Goal: Find specific page/section: Find specific page/section

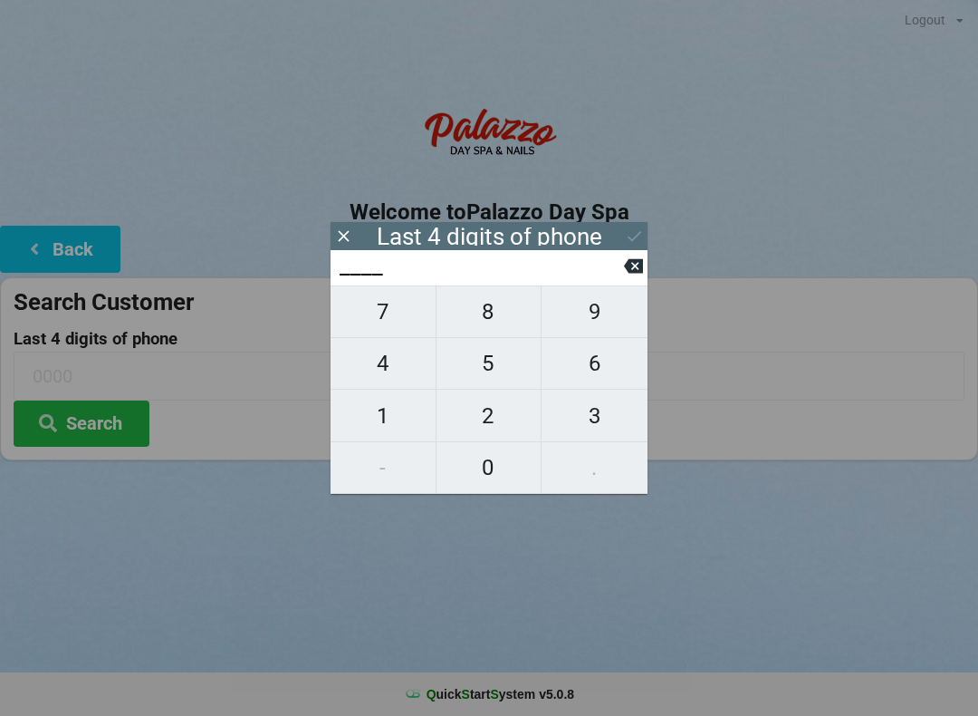
click at [576, 414] on span "3" at bounding box center [595, 416] width 106 height 38
type input "3___"
click at [497, 452] on span "0" at bounding box center [489, 467] width 105 height 38
type input "30__"
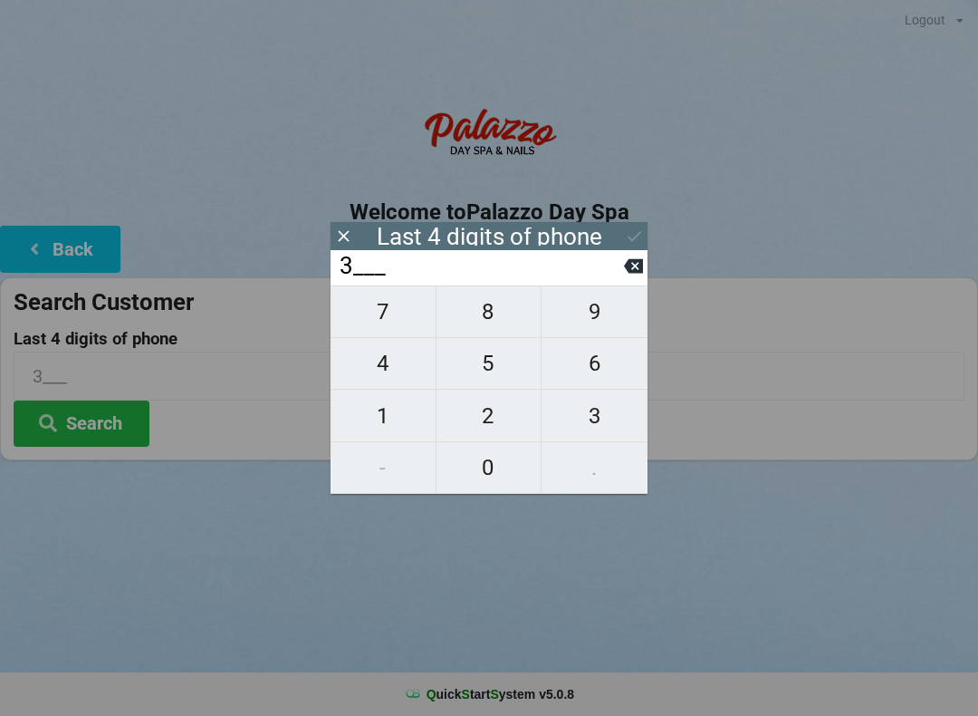
type input "30__"
click at [586, 412] on span "3" at bounding box center [595, 416] width 106 height 38
type input "303_"
click at [596, 316] on span "9" at bounding box center [595, 312] width 106 height 38
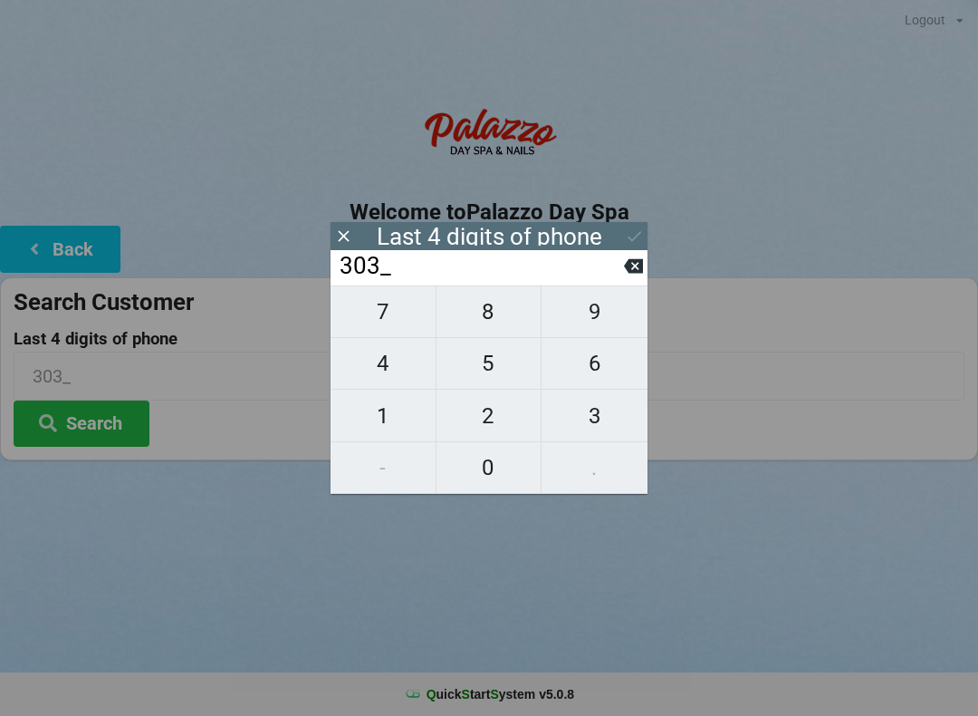
type input "3039"
click at [629, 231] on icon at bounding box center [634, 235] width 19 height 19
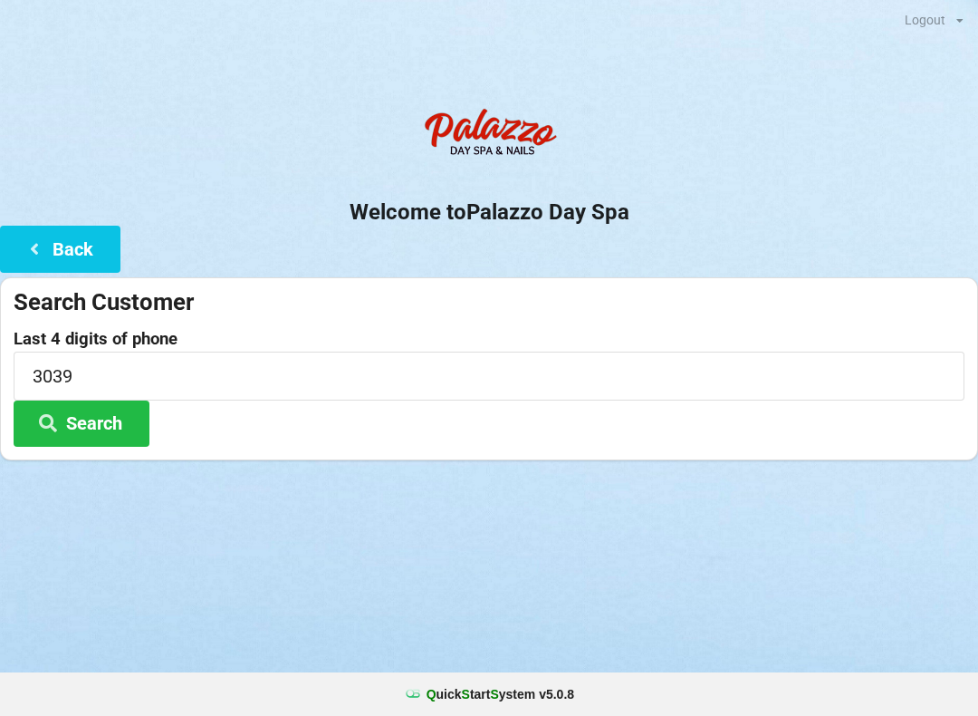
click at [97, 410] on button "Search" at bounding box center [82, 423] width 136 height 46
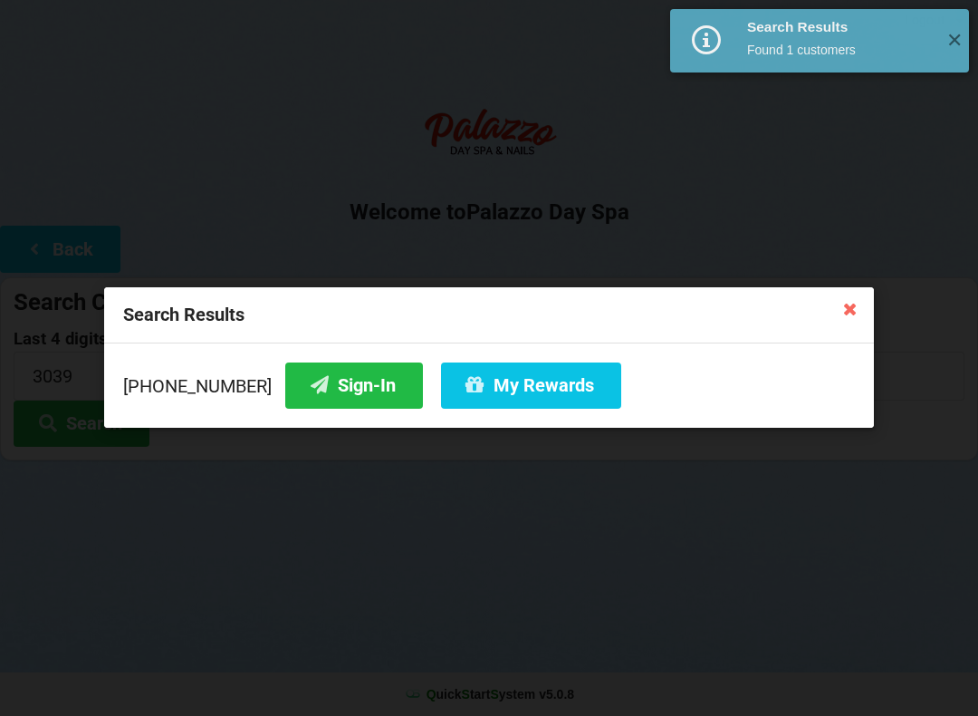
click at [328, 386] on button "Sign-In" at bounding box center [354, 385] width 138 height 46
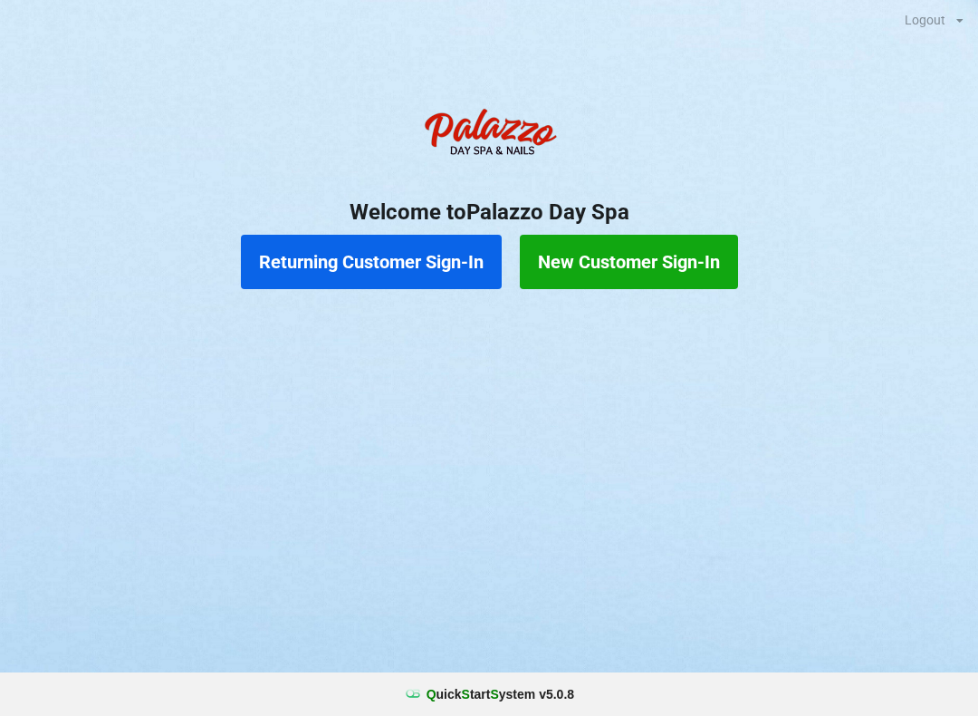
click at [401, 266] on button "Returning Customer Sign-In" at bounding box center [371, 262] width 261 height 54
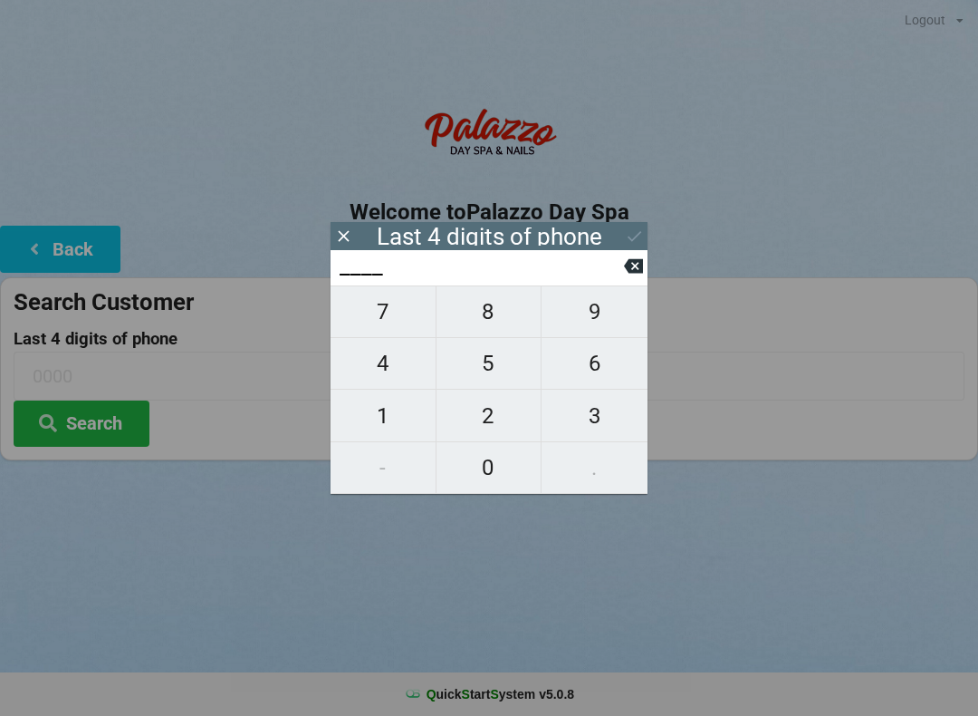
click at [394, 321] on span "7" at bounding box center [383, 312] width 105 height 38
type input "7___"
click at [605, 408] on span "3" at bounding box center [595, 416] width 106 height 38
type input "73__"
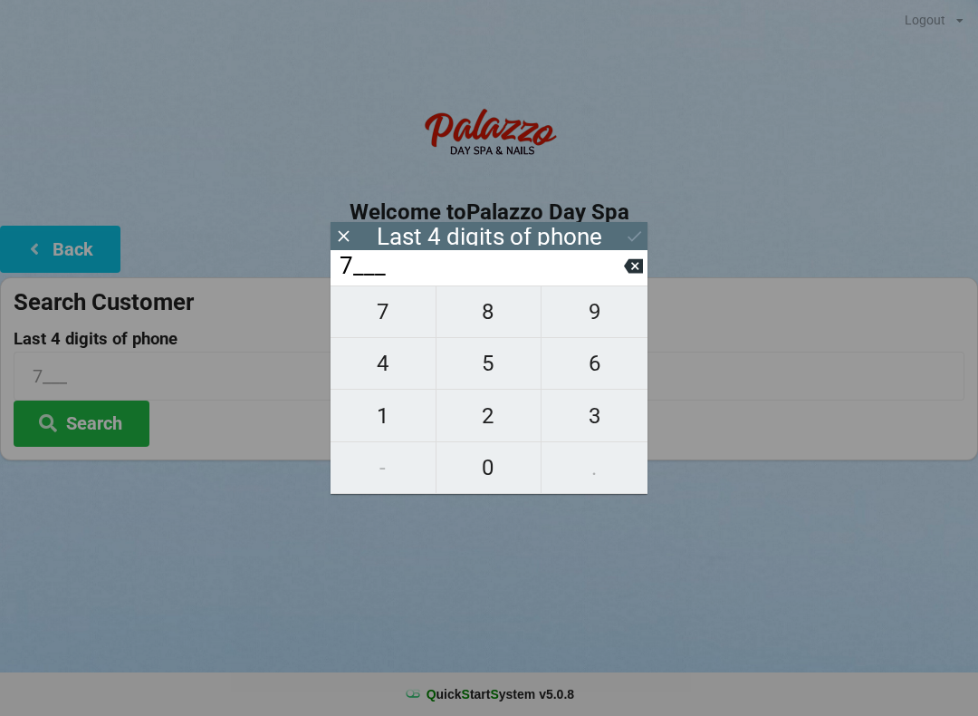
type input "73__"
click at [501, 463] on span "0" at bounding box center [489, 467] width 105 height 38
type input "730_"
click at [398, 376] on span "4" at bounding box center [383, 363] width 105 height 38
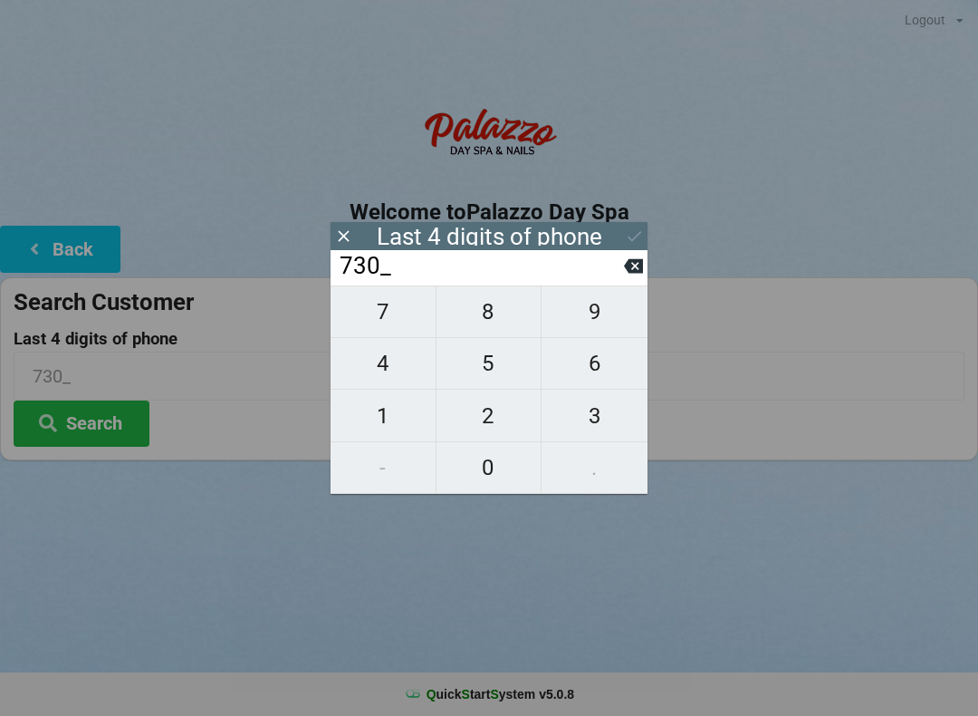
type input "7304"
click at [495, 450] on div "7 8 9 4 5 6 1 2 3 - 0 ." at bounding box center [489, 389] width 317 height 208
click at [495, 459] on div "7 8 9 4 5 6 1 2 3 - 0 ." at bounding box center [489, 389] width 317 height 208
click at [478, 472] on div "7 8 9 4 5 6 1 2 3 - 0 ." at bounding box center [489, 389] width 317 height 208
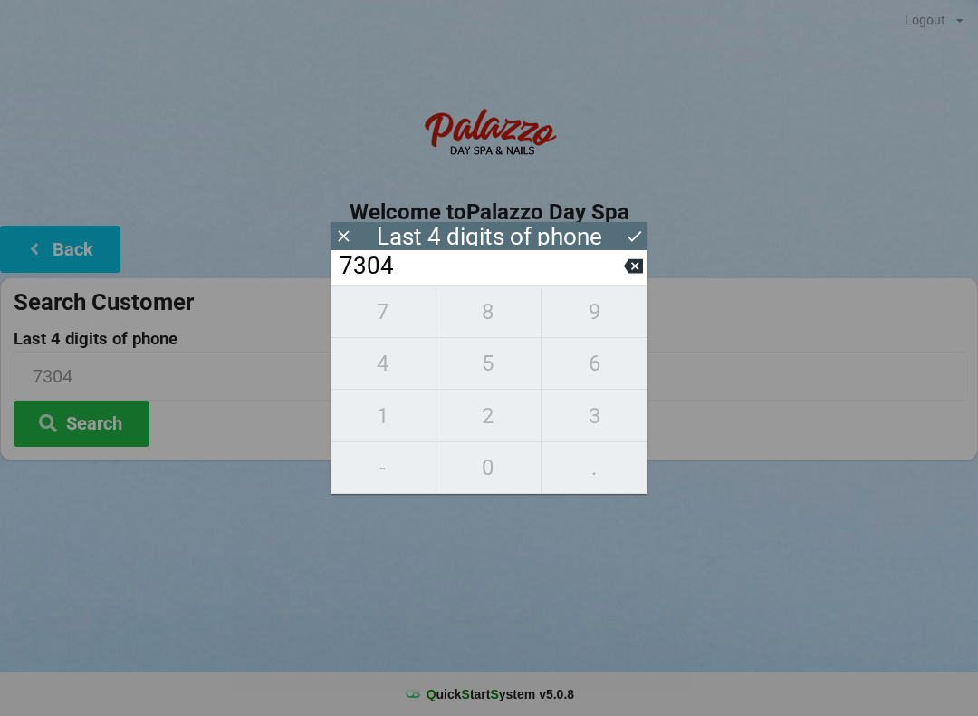
click at [376, 428] on div "7 8 9 4 5 6 1 2 3 - 0 ." at bounding box center [489, 389] width 317 height 208
click at [350, 229] on icon at bounding box center [343, 235] width 19 height 19
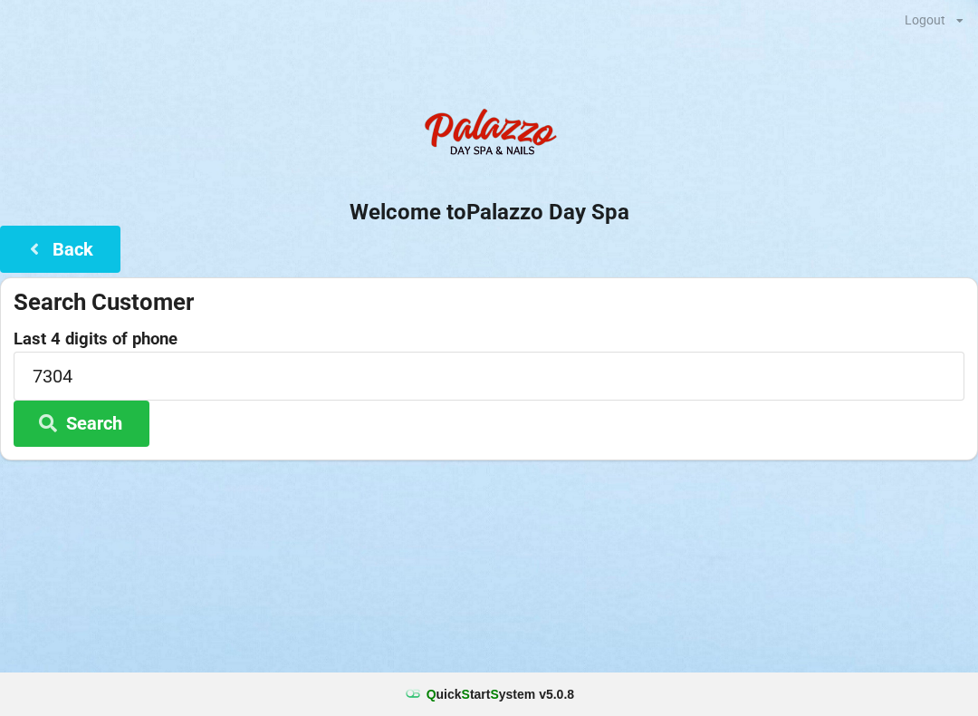
click at [95, 433] on button "Search" at bounding box center [82, 423] width 136 height 46
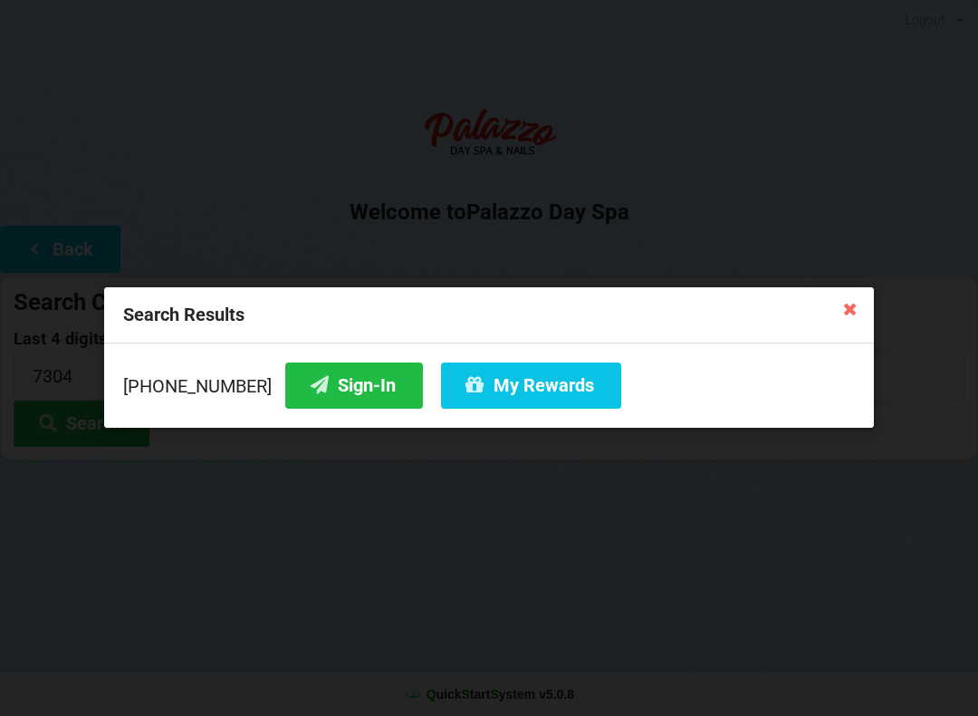
click at [337, 389] on button "Sign-In" at bounding box center [354, 385] width 138 height 46
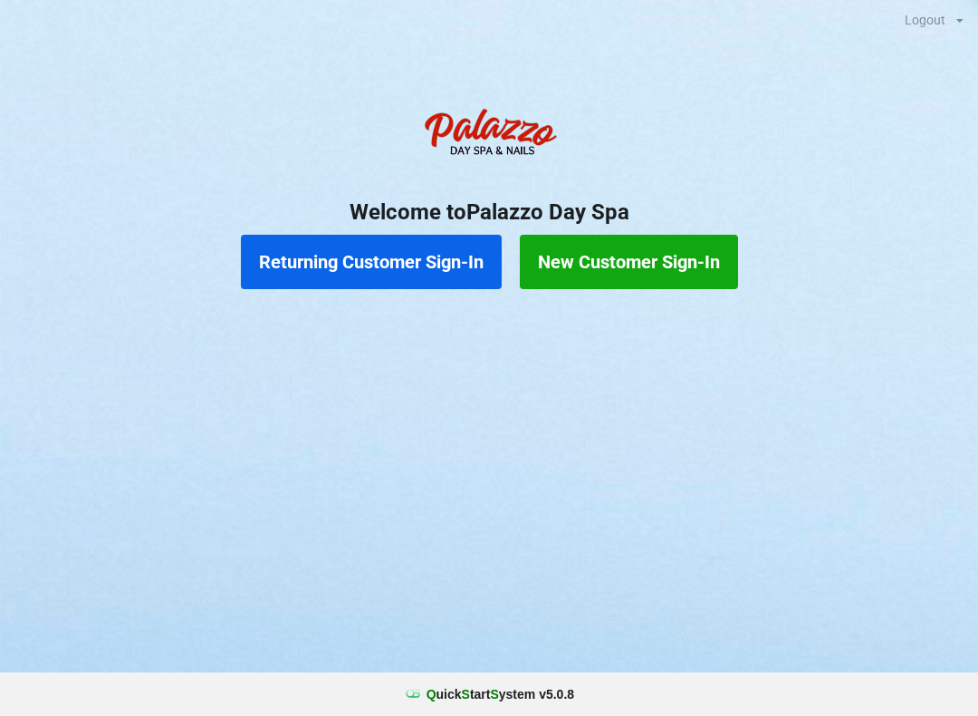
click at [685, 253] on button "New Customer Sign-In" at bounding box center [629, 262] width 218 height 54
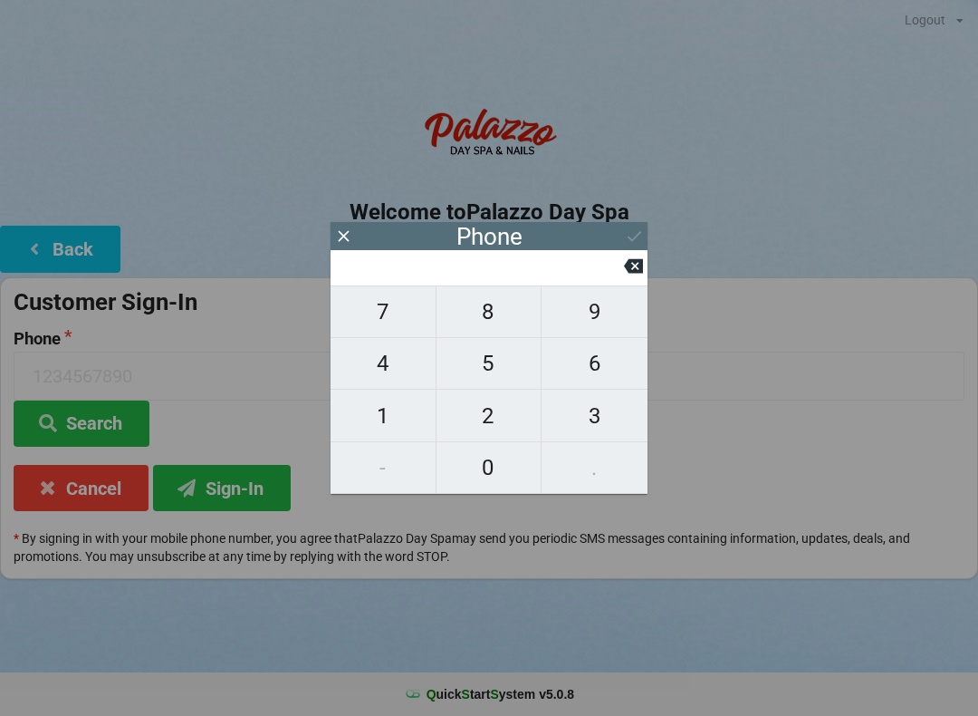
click at [401, 373] on span "4" at bounding box center [383, 363] width 105 height 38
type input "4"
click at [475, 468] on span "0" at bounding box center [489, 467] width 105 height 38
type input "40"
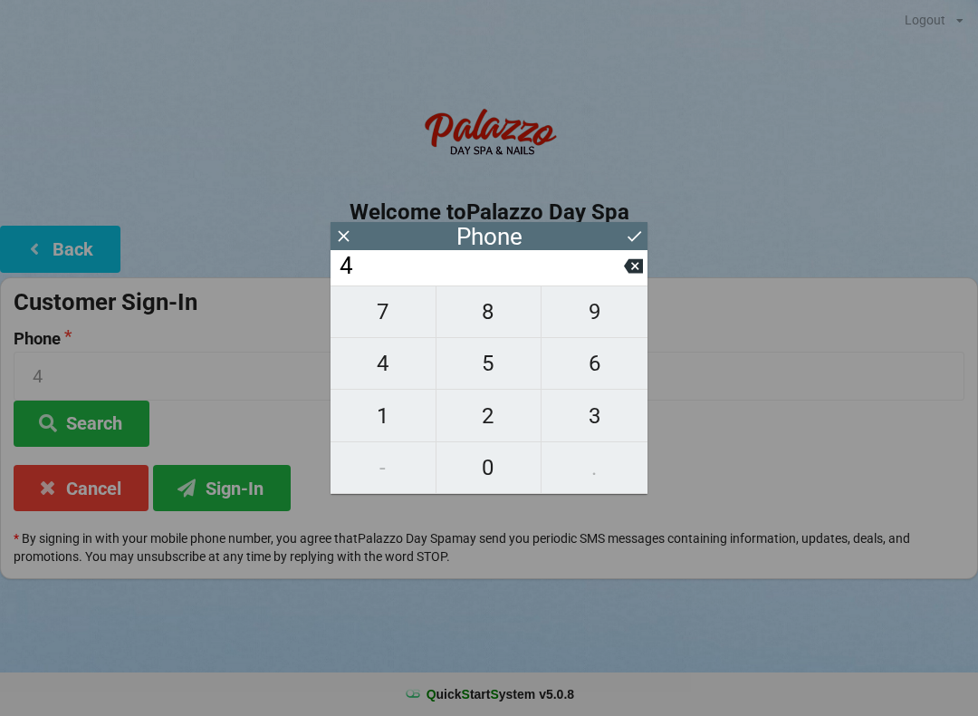
type input "40"
click at [396, 317] on span "7" at bounding box center [383, 312] width 105 height 38
type input "407"
click at [394, 350] on button "4" at bounding box center [384, 364] width 106 height 52
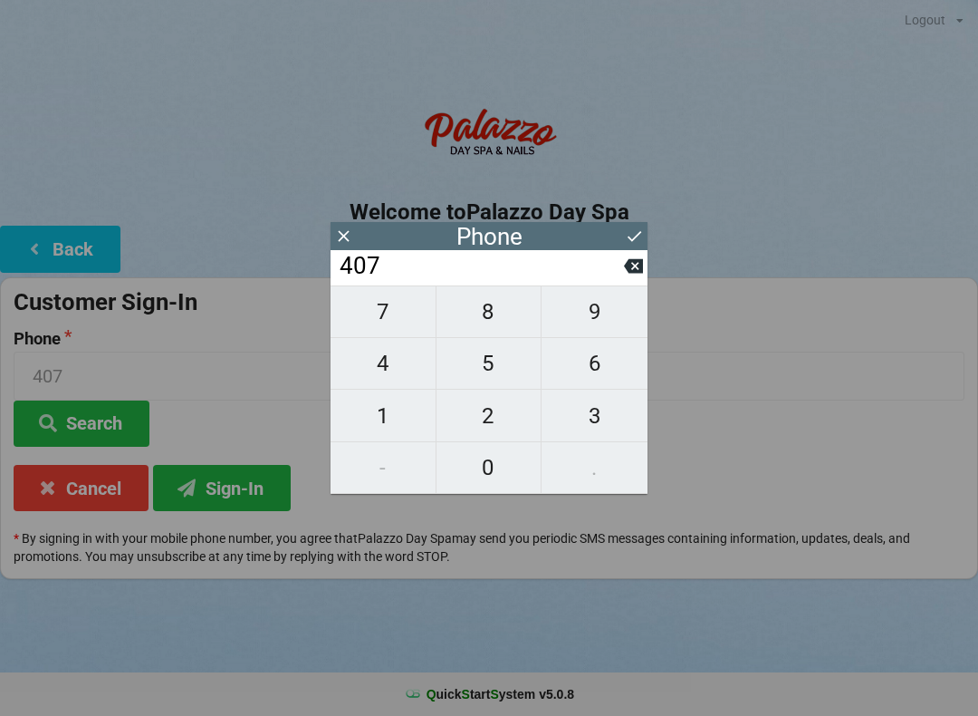
type input "4074"
click at [477, 307] on span "8" at bounding box center [489, 312] width 105 height 38
type input "40748"
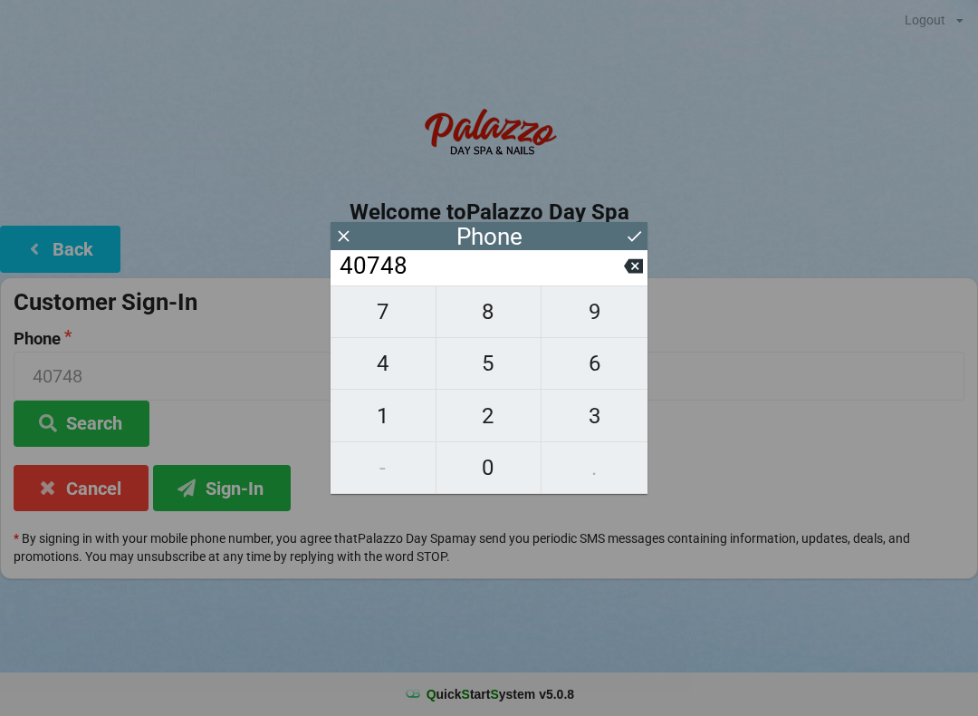
click at [475, 312] on span "8" at bounding box center [489, 312] width 105 height 38
type input "407488"
click at [487, 457] on span "0" at bounding box center [489, 467] width 105 height 38
type input "4074880"
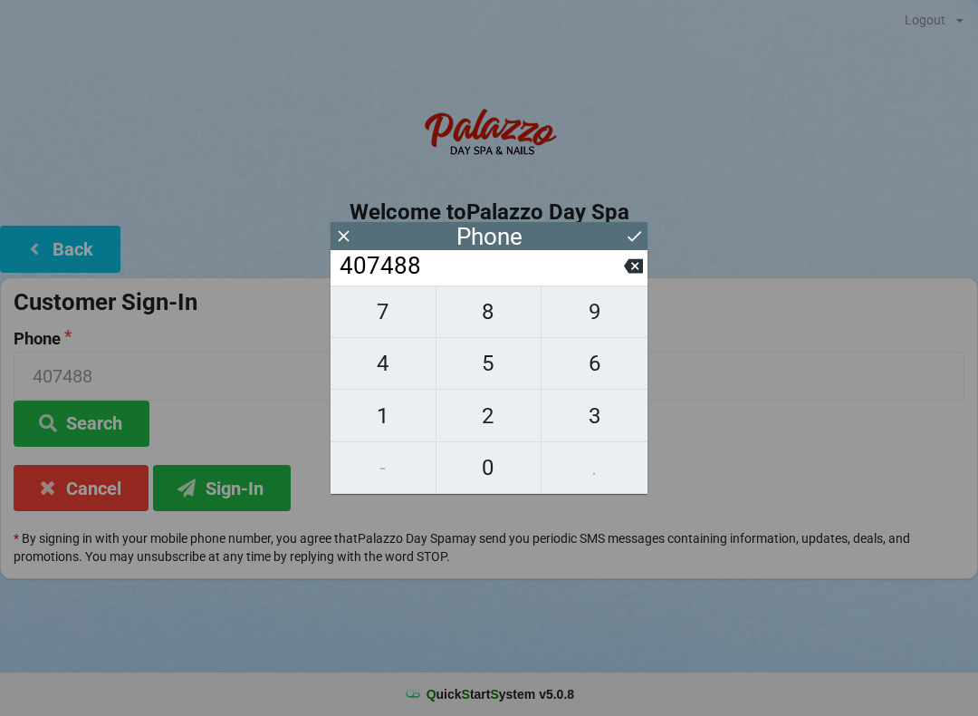
type input "4074880"
click at [485, 363] on span "5" at bounding box center [489, 363] width 105 height 38
type input "40748805"
click at [606, 315] on span "9" at bounding box center [595, 312] width 106 height 38
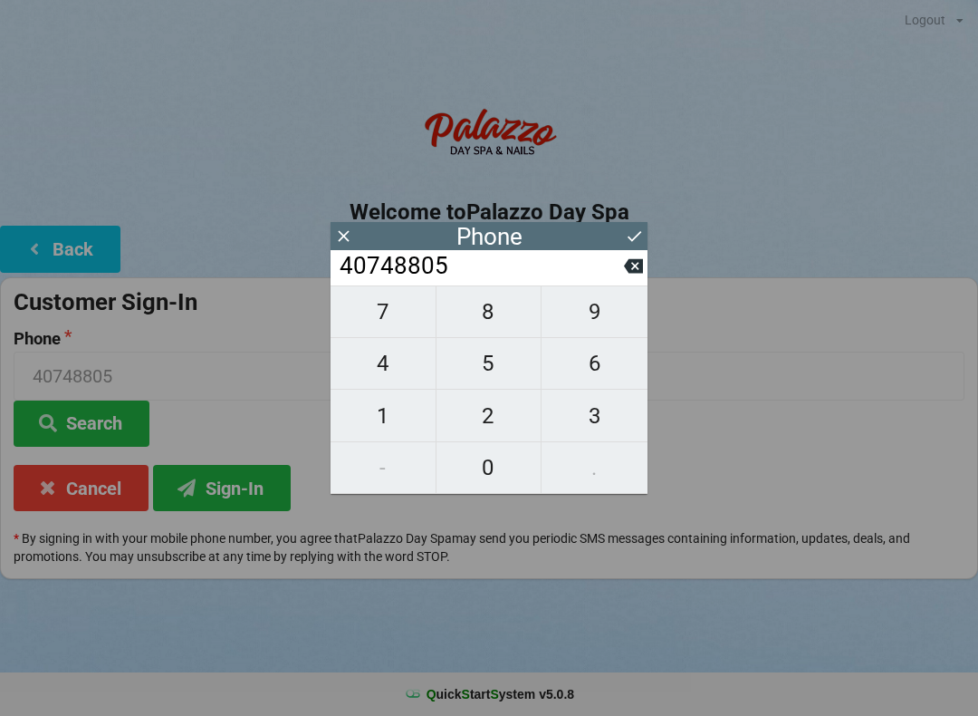
type input "407488059"
click at [524, 403] on span "2" at bounding box center [489, 416] width 105 height 38
type input "4074880592"
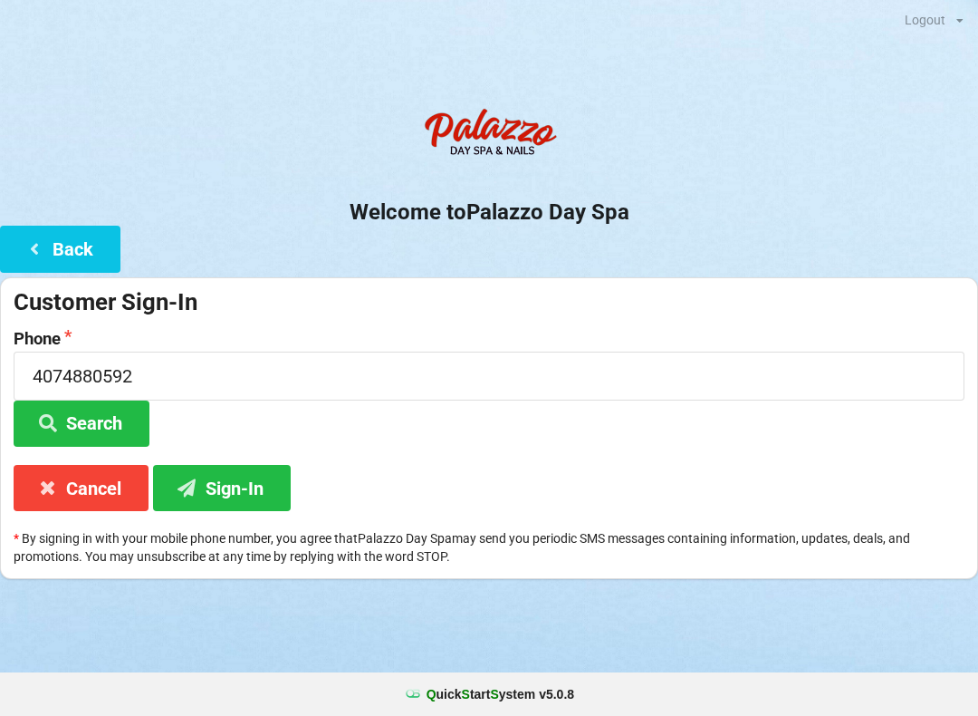
click at [629, 222] on h2 "Welcome to [GEOGRAPHIC_DATA]" at bounding box center [489, 212] width 978 height 28
click at [268, 498] on button "Sign-In" at bounding box center [222, 488] width 138 height 46
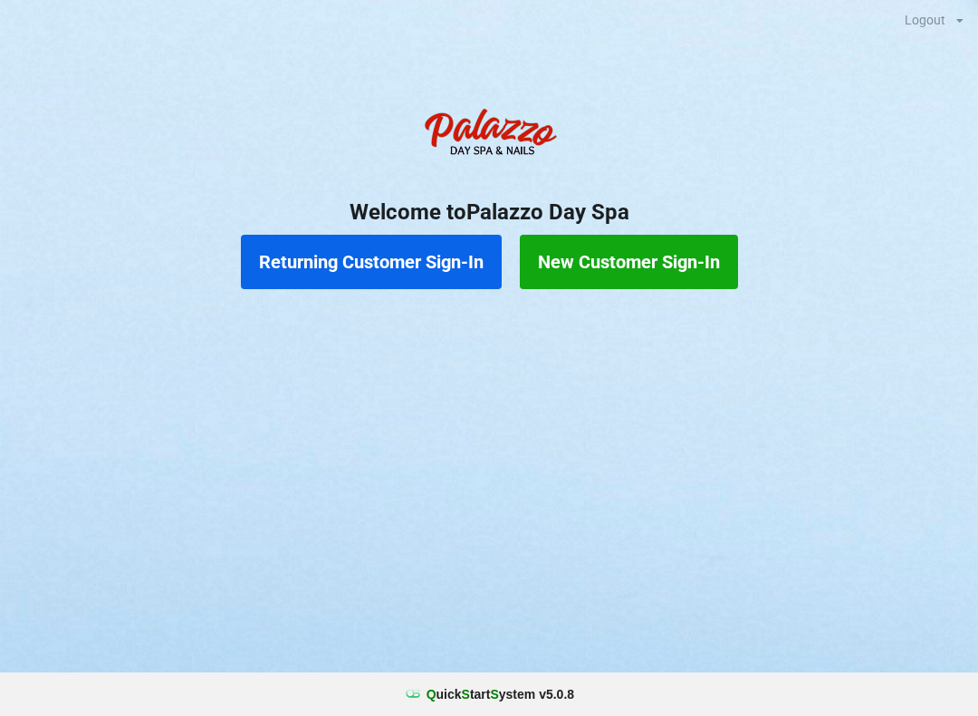
click at [612, 247] on button "New Customer Sign-In" at bounding box center [629, 262] width 218 height 54
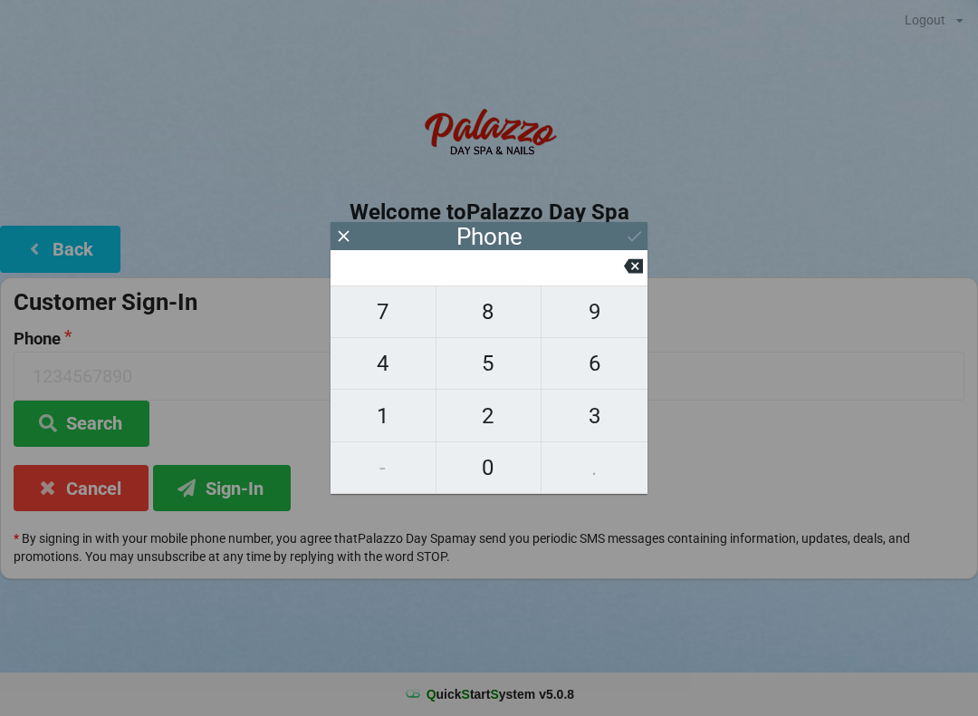
click at [499, 313] on span "8" at bounding box center [489, 312] width 105 height 38
type input "8"
click at [492, 369] on span "5" at bounding box center [489, 363] width 105 height 38
type input "85"
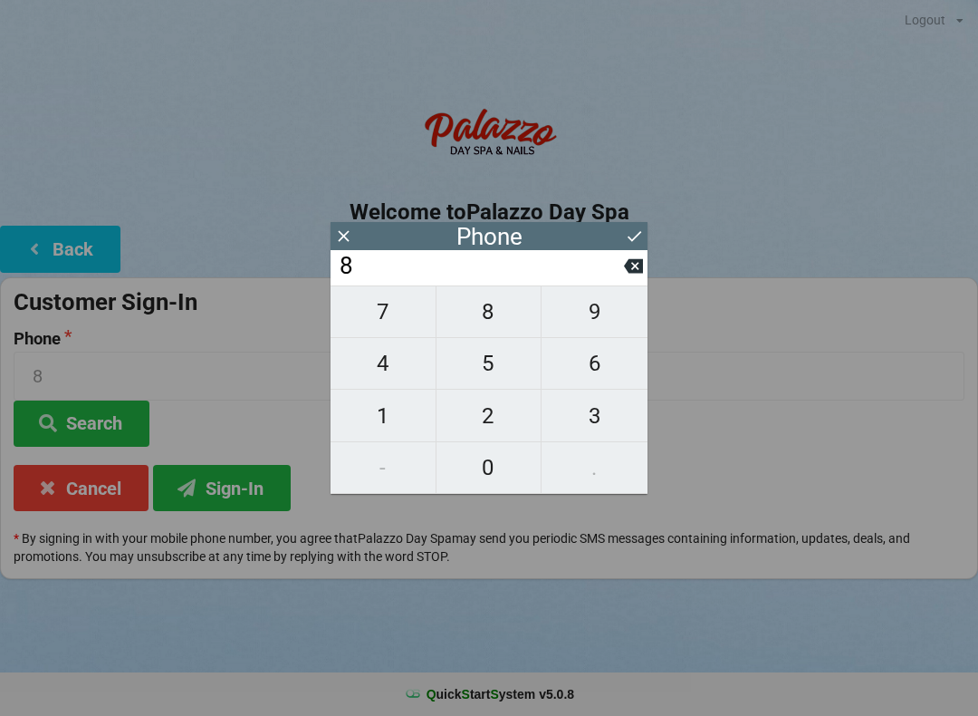
type input "85"
click at [491, 475] on span "0" at bounding box center [489, 467] width 105 height 38
type input "850"
click at [493, 313] on span "8" at bounding box center [489, 312] width 105 height 38
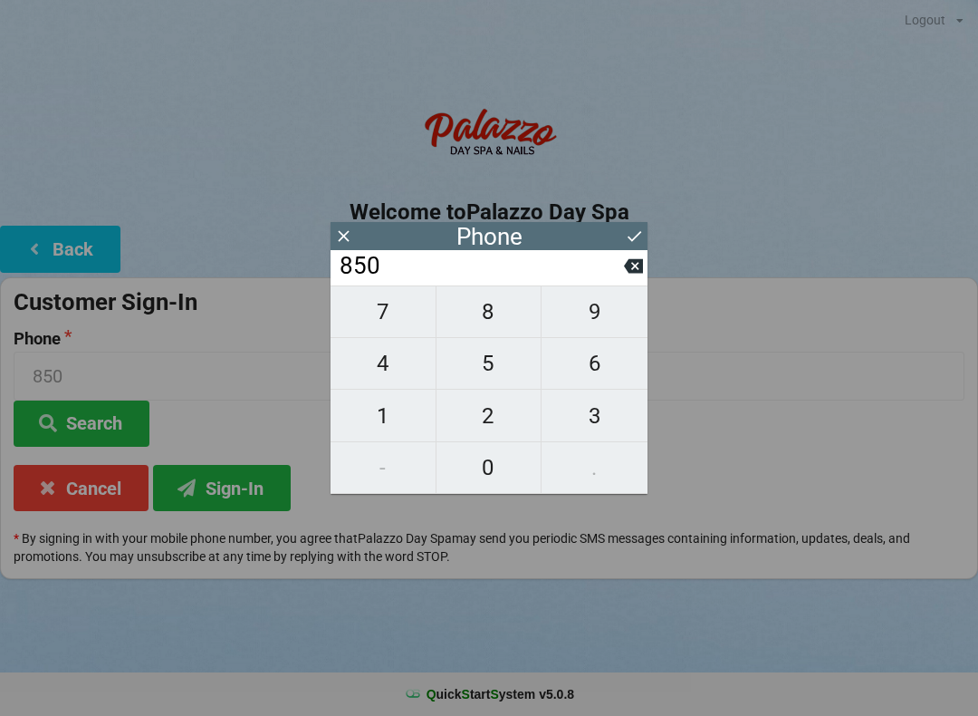
type input "8508"
click at [388, 420] on span "1" at bounding box center [383, 416] width 105 height 38
type input "85081"
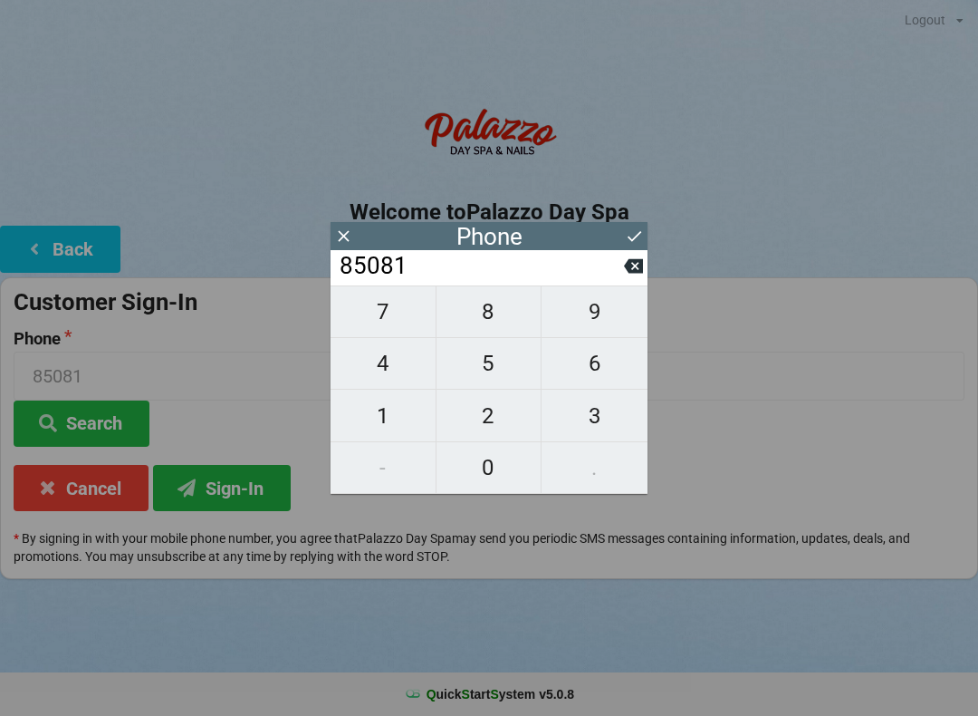
click at [600, 320] on span "9" at bounding box center [595, 312] width 106 height 38
type input "850819"
click at [490, 319] on span "8" at bounding box center [489, 312] width 105 height 38
type input "8508198"
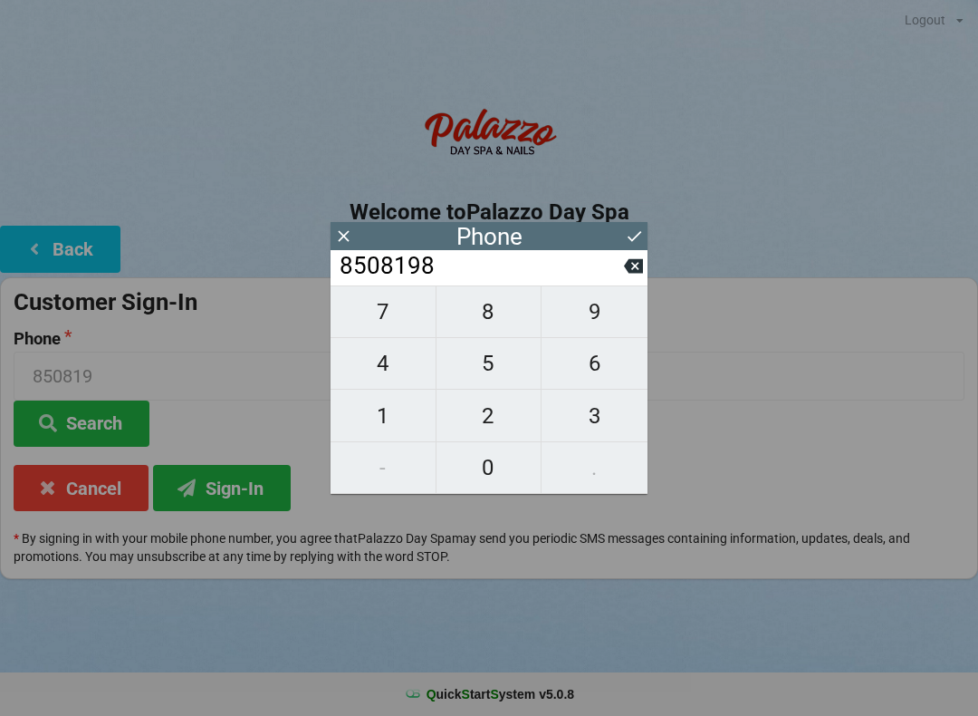
type input "8508198"
click at [491, 420] on span "2" at bounding box center [489, 416] width 105 height 38
type input "85081982"
click at [586, 371] on span "6" at bounding box center [595, 363] width 106 height 38
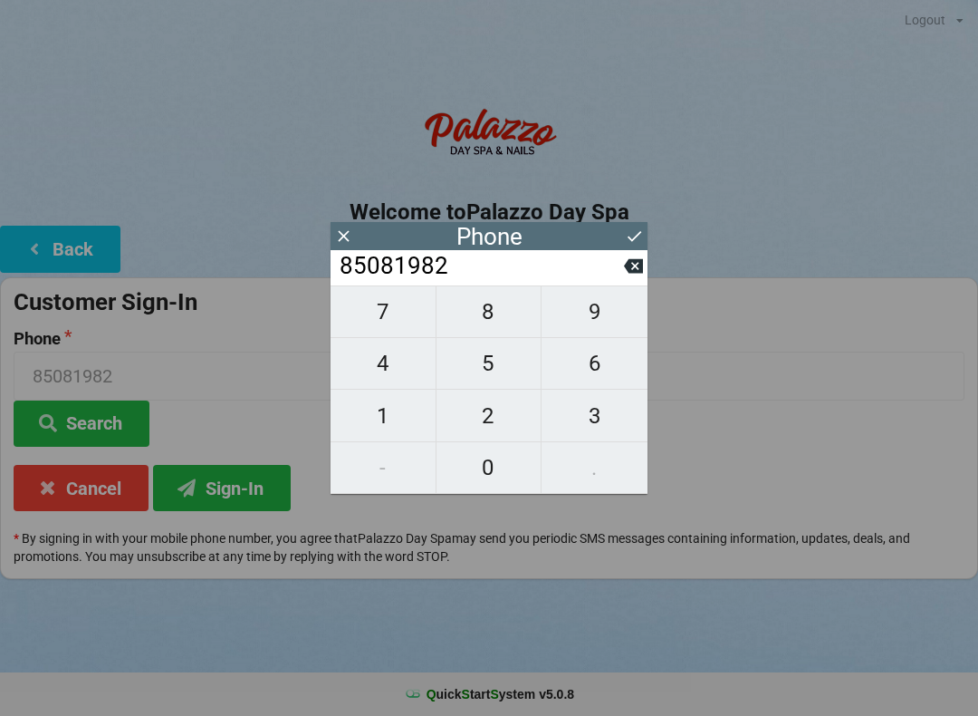
type input "850819826"
click at [384, 305] on span "7" at bounding box center [383, 312] width 105 height 38
type input "8508198267"
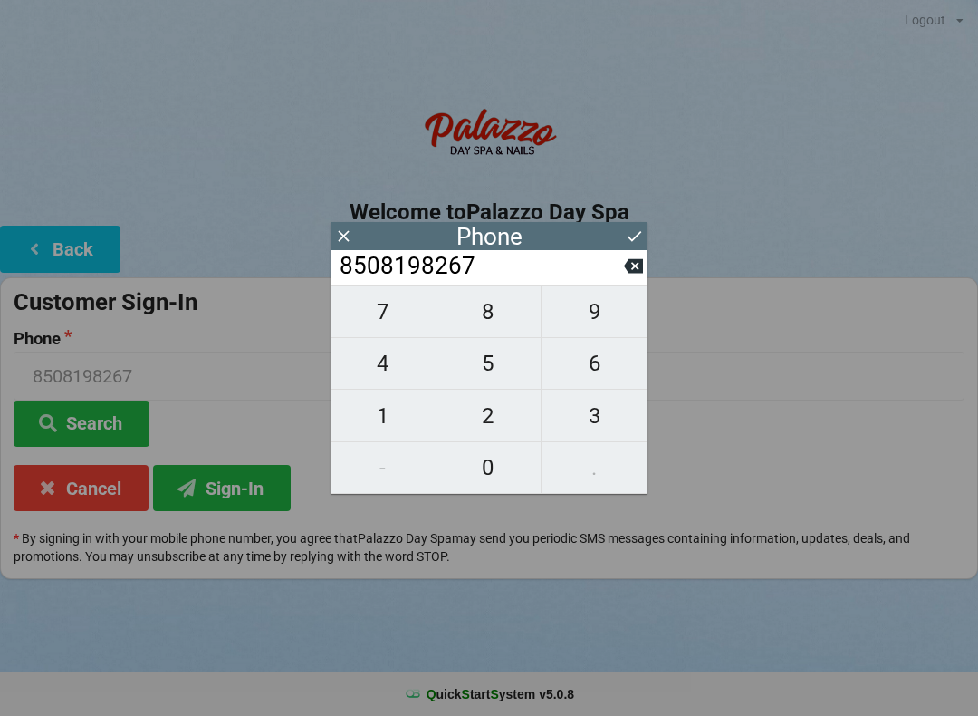
click at [640, 234] on icon at bounding box center [635, 236] width 14 height 11
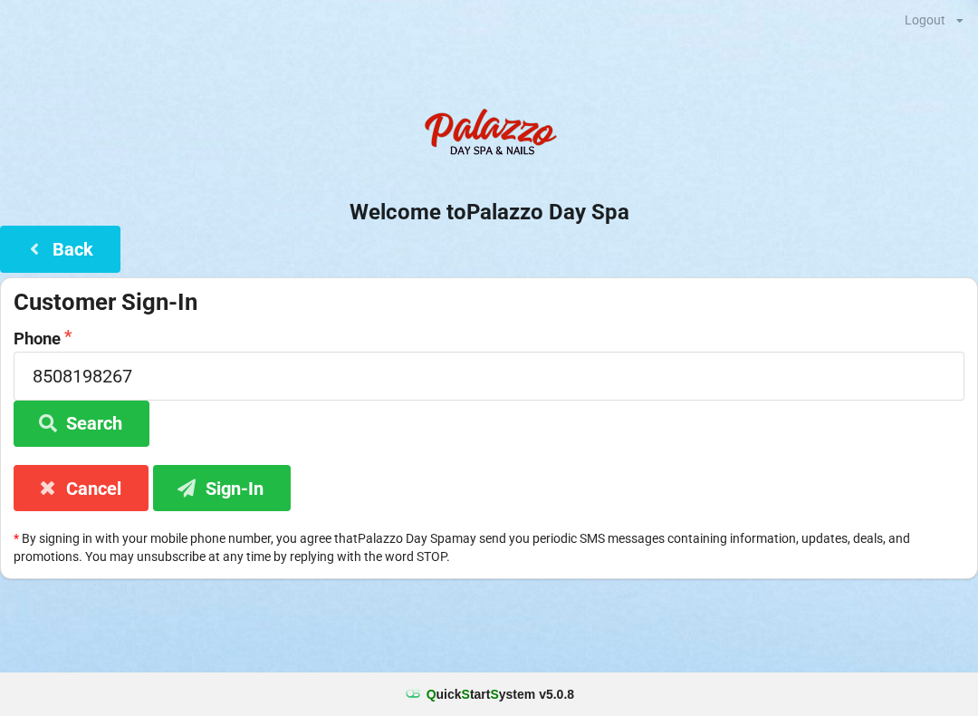
click at [255, 486] on button "Sign-In" at bounding box center [222, 488] width 138 height 46
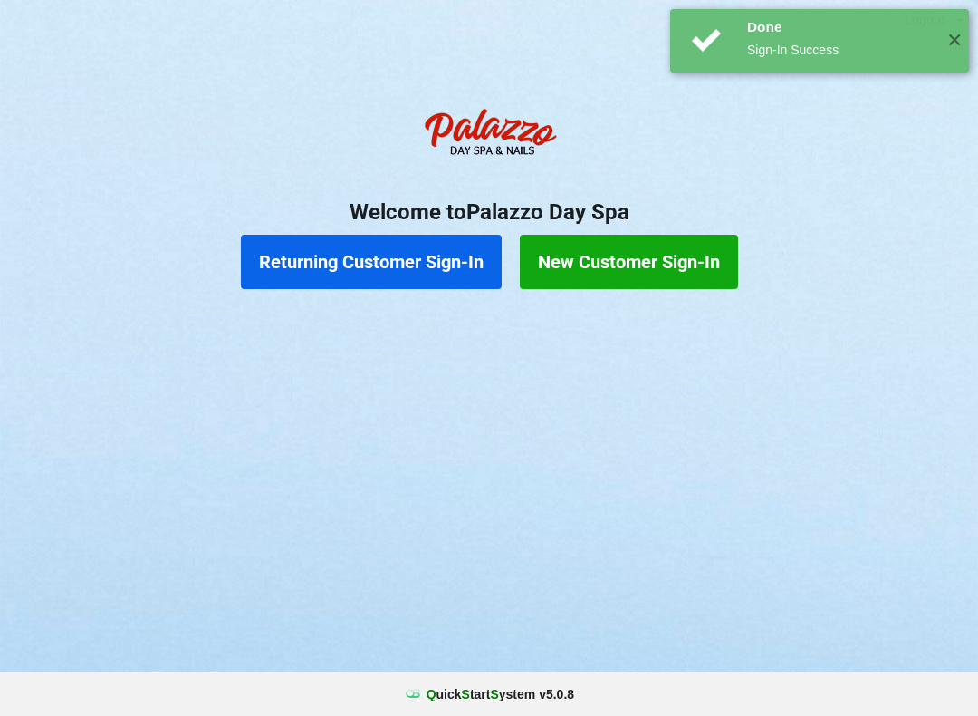
click at [654, 249] on button "New Customer Sign-In" at bounding box center [629, 262] width 218 height 54
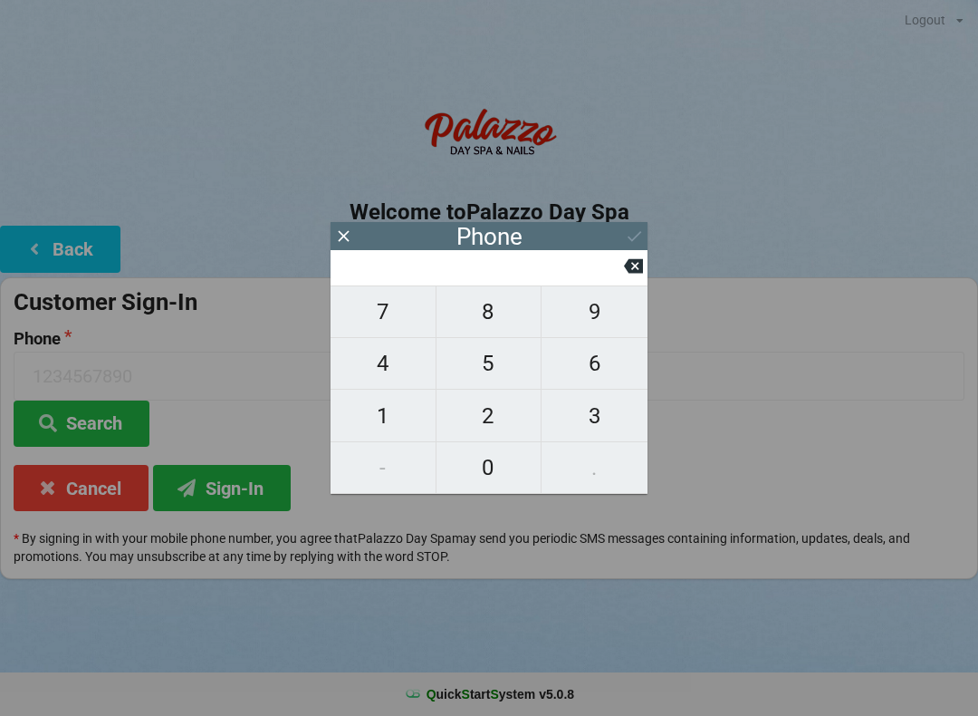
click at [502, 320] on span "8" at bounding box center [489, 312] width 105 height 38
type input "8"
click at [493, 369] on span "5" at bounding box center [489, 363] width 105 height 38
type input "85"
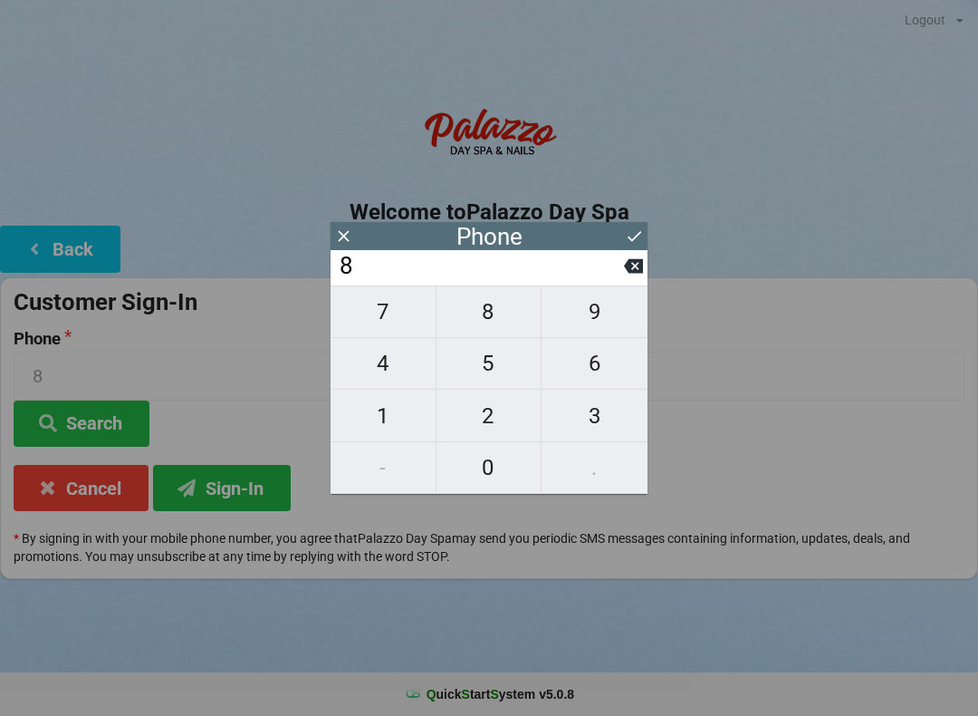
type input "85"
click at [484, 479] on span "0" at bounding box center [489, 467] width 105 height 38
type input "850"
click at [493, 310] on span "8" at bounding box center [489, 312] width 105 height 38
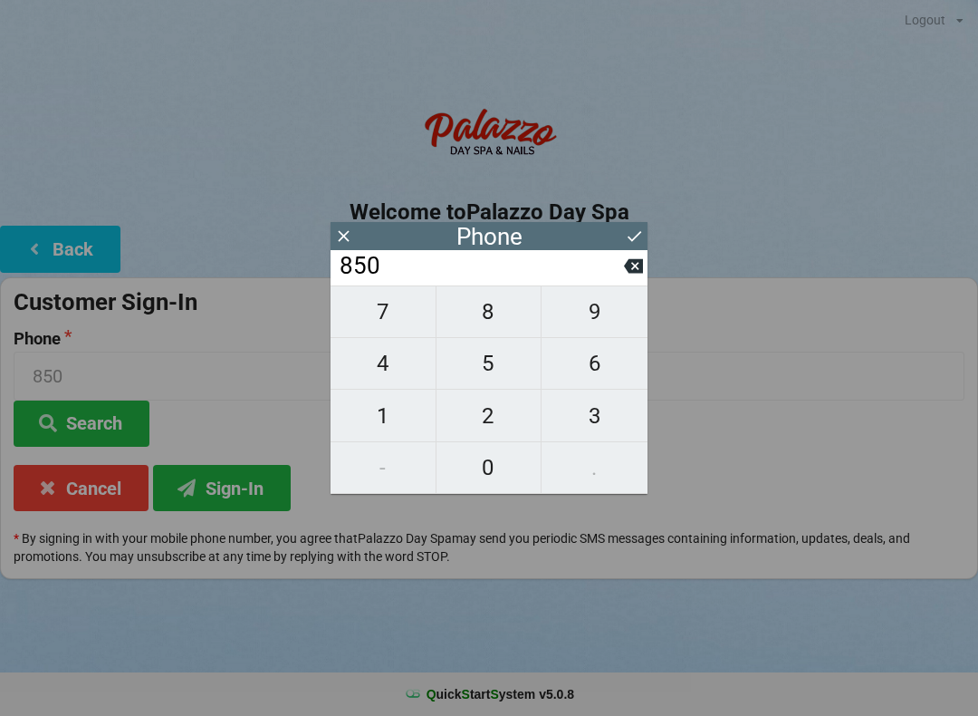
type input "8508"
click at [593, 323] on span "9" at bounding box center [595, 312] width 106 height 38
type input "85089"
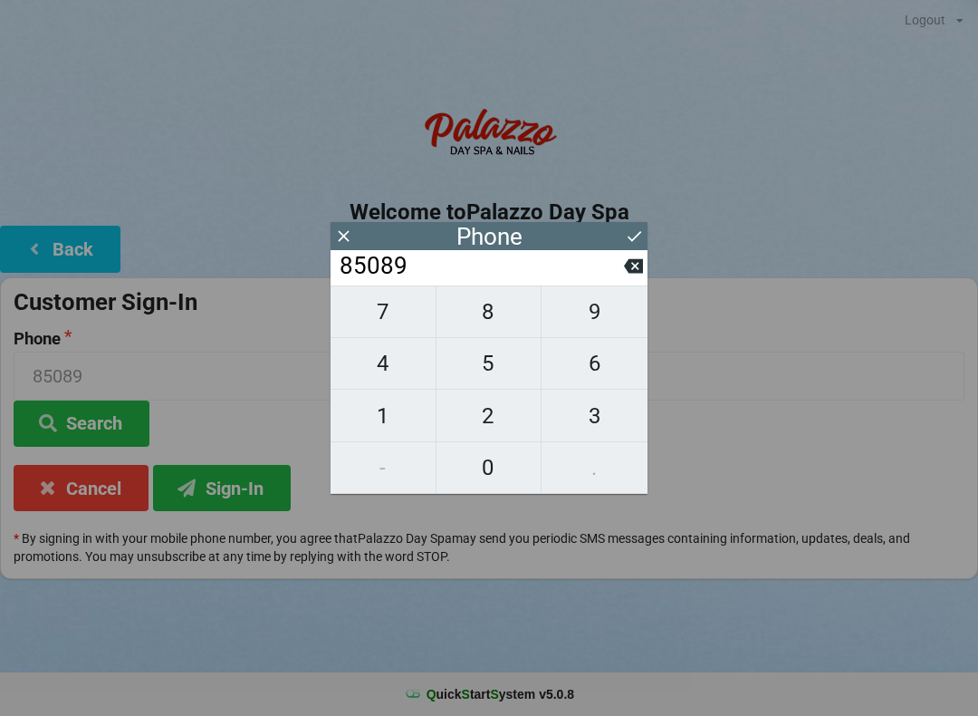
click at [477, 319] on span "8" at bounding box center [489, 312] width 105 height 38
type input "850898"
click at [488, 427] on span "2" at bounding box center [489, 416] width 105 height 38
type input "8508982"
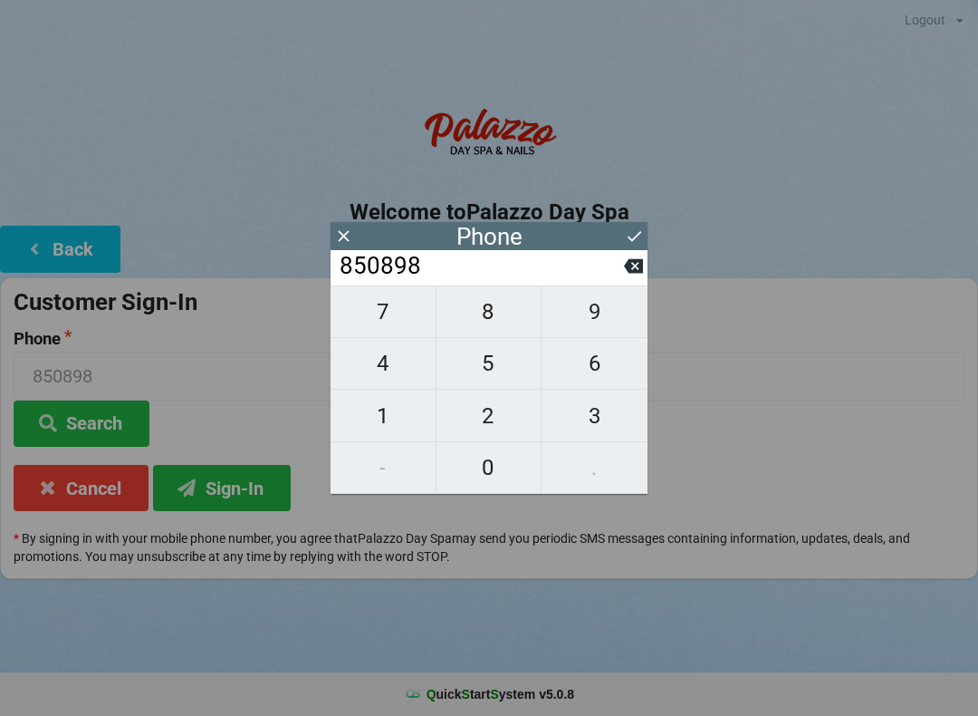
type input "8508982"
click at [599, 370] on span "6" at bounding box center [595, 363] width 106 height 38
type input "85089826"
click at [383, 307] on span "7" at bounding box center [383, 312] width 105 height 38
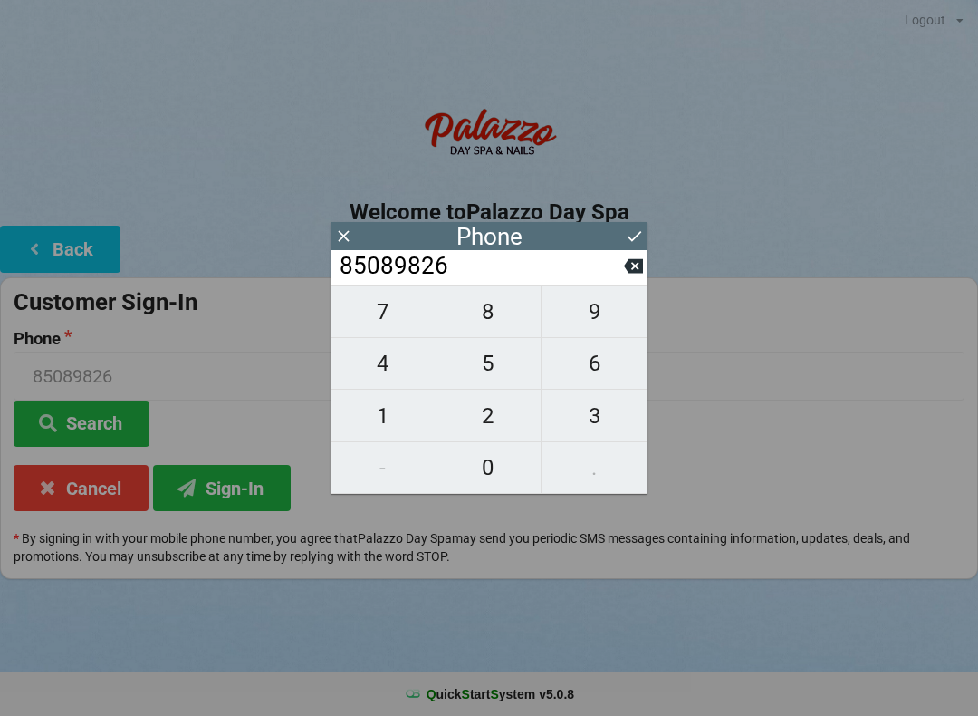
type input "850898267"
click at [230, 491] on button "Sign-In" at bounding box center [222, 488] width 138 height 46
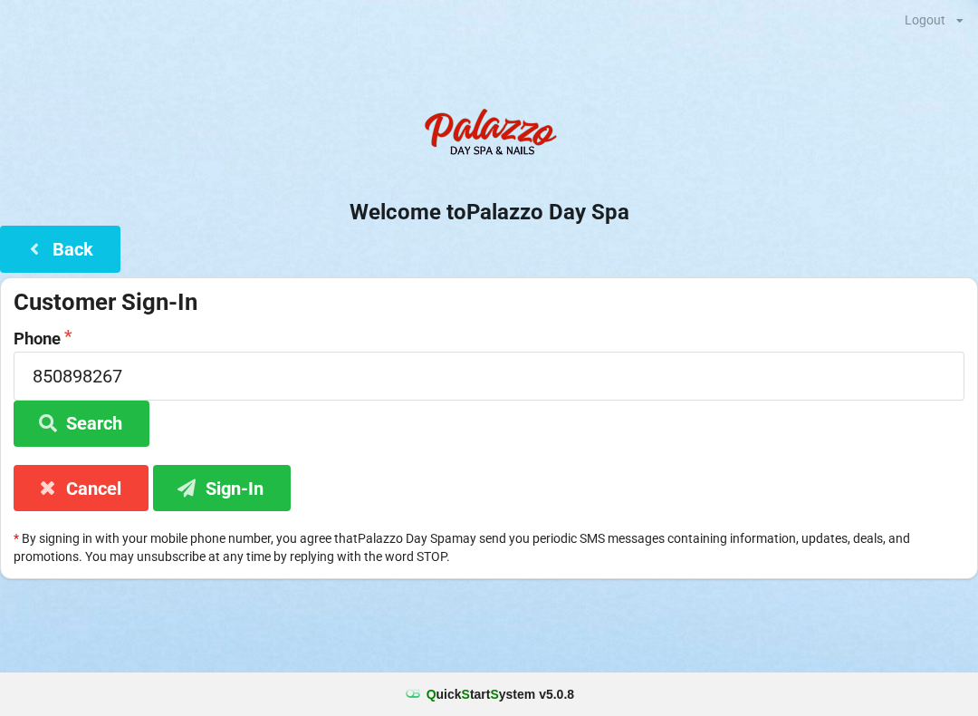
click at [227, 489] on button "Sign-In" at bounding box center [222, 488] width 138 height 46
click at [239, 482] on button "Sign-In" at bounding box center [222, 488] width 138 height 46
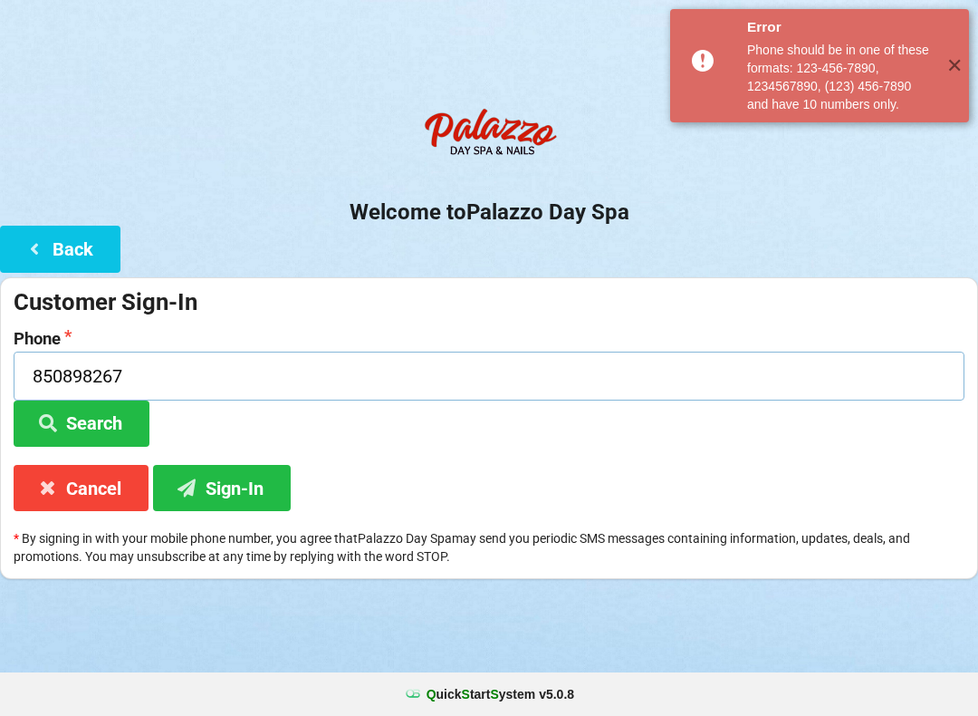
click at [206, 359] on input "850898267" at bounding box center [489, 376] width 951 height 48
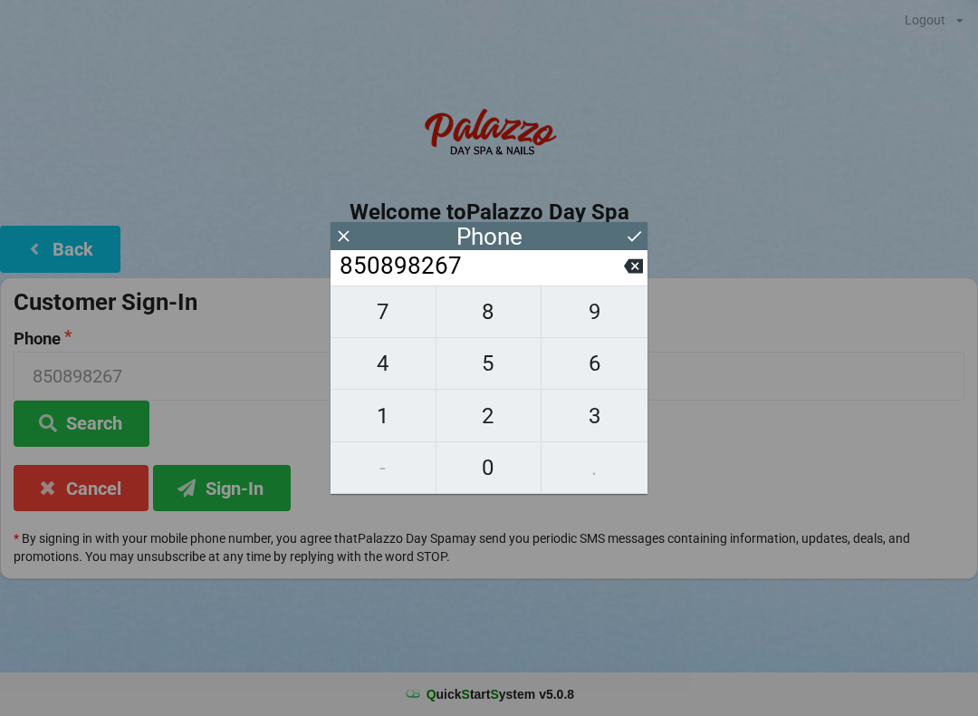
click at [495, 311] on span "8" at bounding box center [489, 312] width 105 height 38
type input "8508982678"
click at [500, 477] on span "0" at bounding box center [489, 467] width 105 height 38
type input "85089826780"
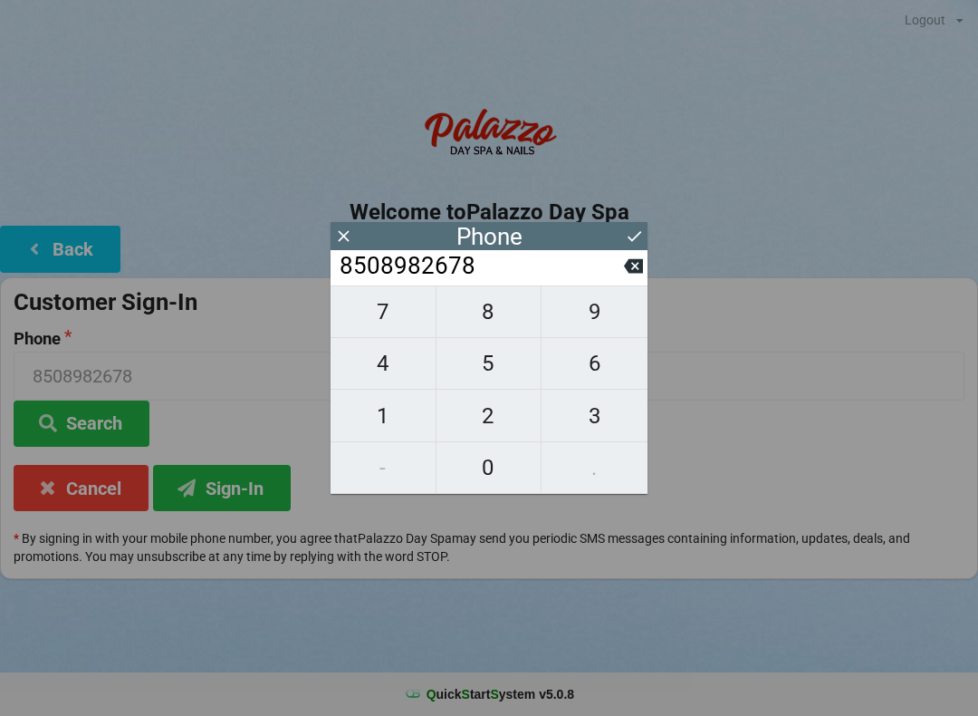
type input "85089826780"
click at [381, 471] on div "7 8 9 4 5 6 1 2 3 - 0 ." at bounding box center [489, 389] width 317 height 208
click at [497, 312] on span "8" at bounding box center [489, 312] width 105 height 38
type input "850898267808"
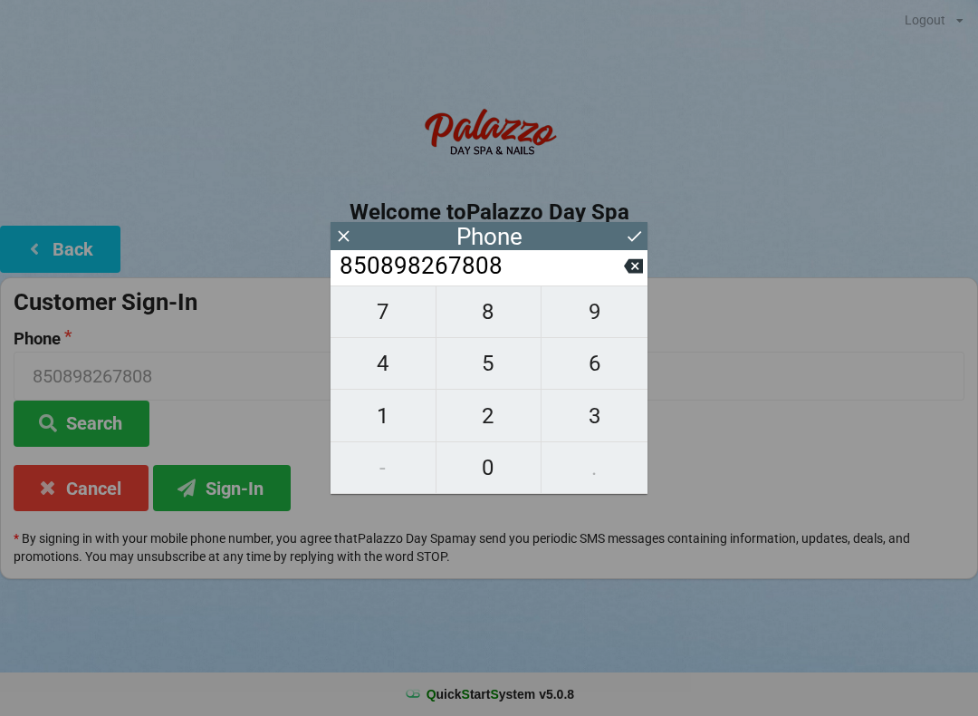
click at [392, 418] on span "1" at bounding box center [383, 416] width 105 height 38
type input "8508982678081"
click at [600, 316] on span "9" at bounding box center [595, 312] width 106 height 38
type input "85089826780819"
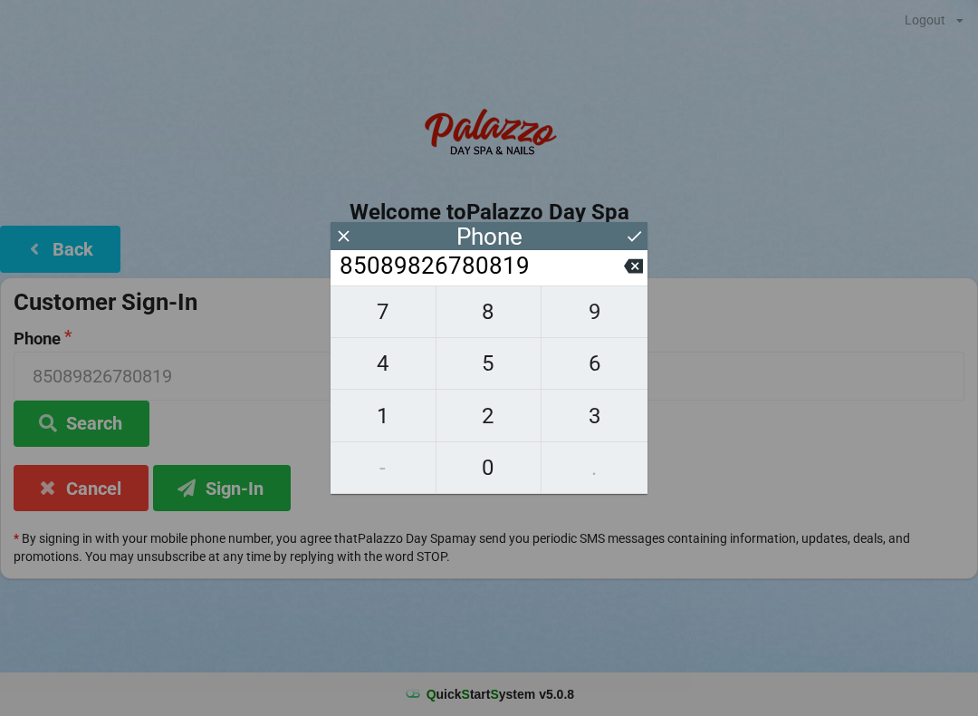
click at [382, 476] on div "7 8 9 4 5 6 1 2 3 - 0 ." at bounding box center [489, 389] width 317 height 208
click at [628, 278] on button at bounding box center [633, 266] width 19 height 24
click at [636, 274] on icon at bounding box center [633, 266] width 19 height 14
click at [641, 274] on icon at bounding box center [633, 266] width 19 height 14
click at [623, 281] on input "85089826780" at bounding box center [481, 266] width 286 height 29
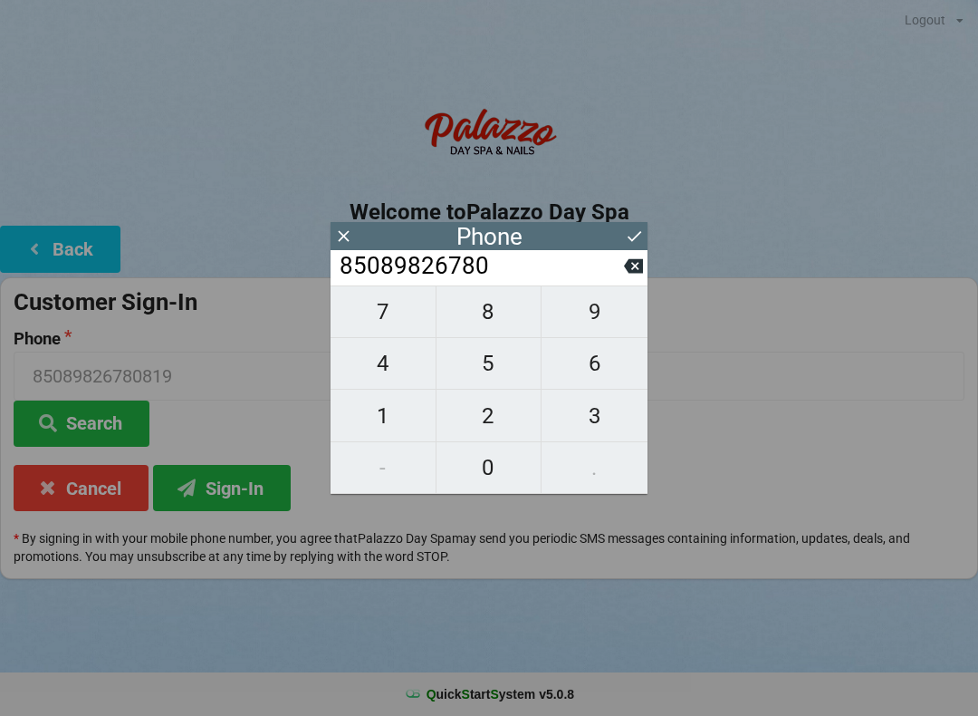
click at [632, 275] on icon at bounding box center [633, 265] width 19 height 19
click at [621, 281] on input "8508982678" at bounding box center [481, 266] width 286 height 29
click at [623, 281] on input "8508982678" at bounding box center [481, 266] width 286 height 29
click at [639, 272] on icon at bounding box center [633, 266] width 19 height 14
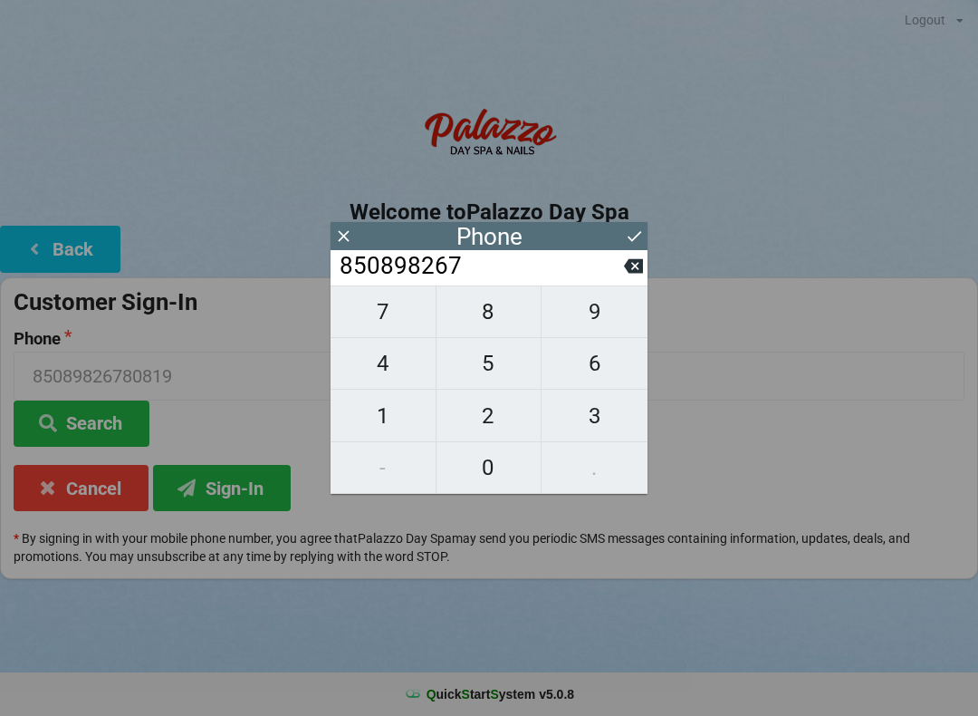
click at [639, 264] on icon at bounding box center [633, 265] width 19 height 19
click at [626, 262] on button at bounding box center [633, 266] width 19 height 24
click at [623, 266] on input "8508982" at bounding box center [481, 266] width 286 height 29
click at [630, 265] on icon at bounding box center [633, 266] width 19 height 14
click at [627, 264] on icon at bounding box center [633, 265] width 19 height 19
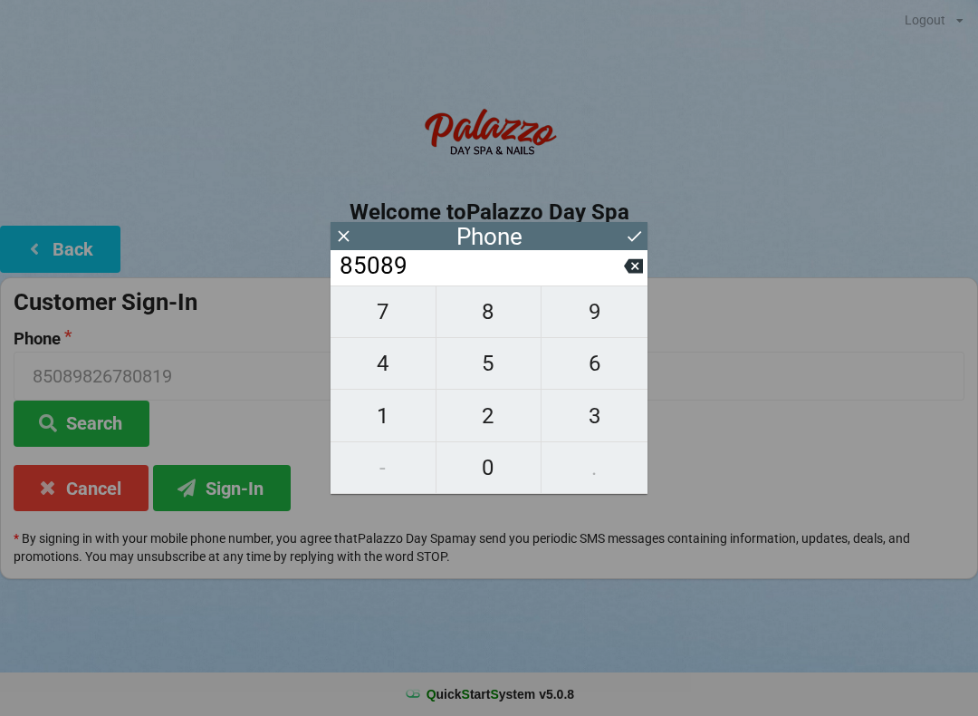
click at [624, 272] on icon at bounding box center [633, 265] width 19 height 19
click at [628, 271] on icon at bounding box center [633, 266] width 19 height 14
type input "850"
click at [360, 475] on div "7 8 9 4 5 6 1 2 3 - 0 ." at bounding box center [489, 389] width 317 height 208
click at [392, 474] on div "7 8 9 4 5 6 1 2 3 - 0 ." at bounding box center [489, 389] width 317 height 208
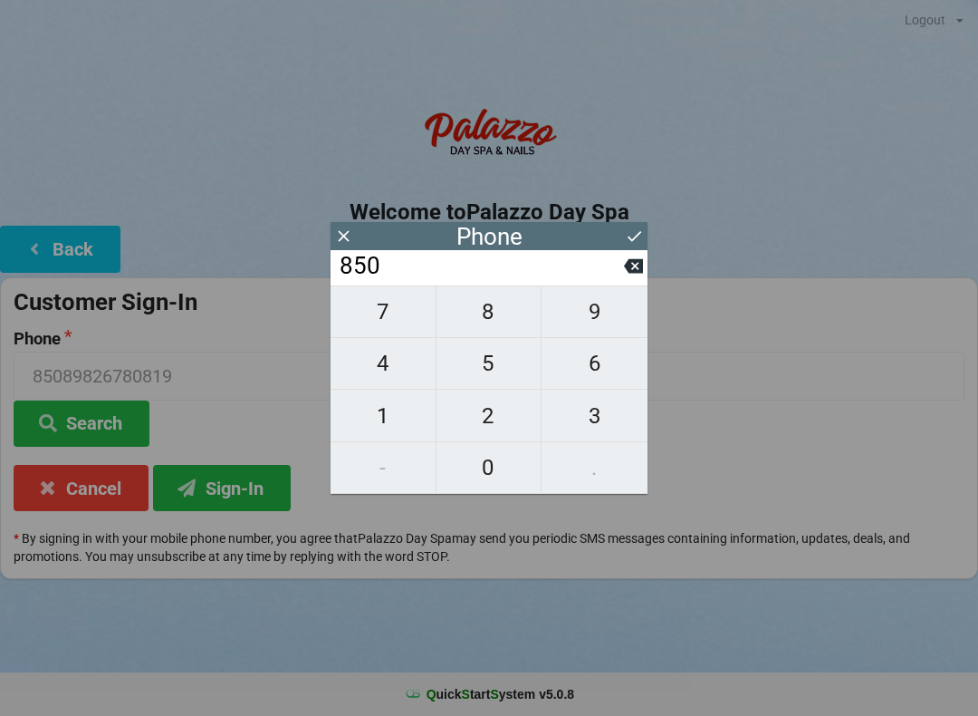
click at [495, 315] on span "8" at bounding box center [489, 312] width 105 height 38
type input "8508"
click at [394, 419] on span "1" at bounding box center [383, 416] width 105 height 38
type input "85081"
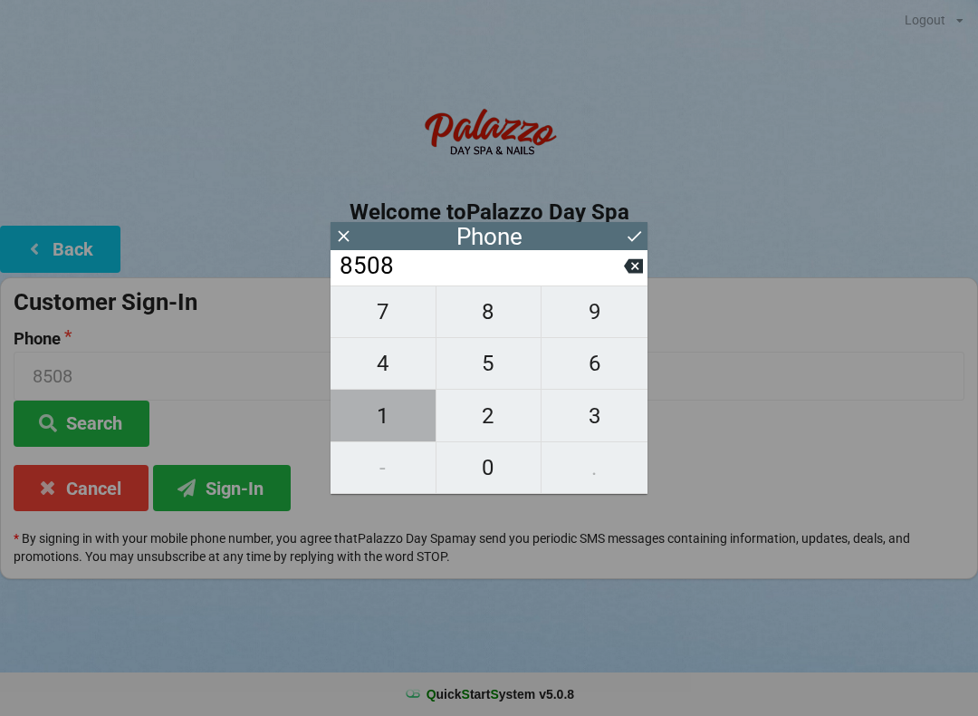
type input "85081"
click at [574, 330] on span "9" at bounding box center [595, 312] width 106 height 38
type input "850819"
click at [497, 315] on span "8" at bounding box center [489, 312] width 105 height 38
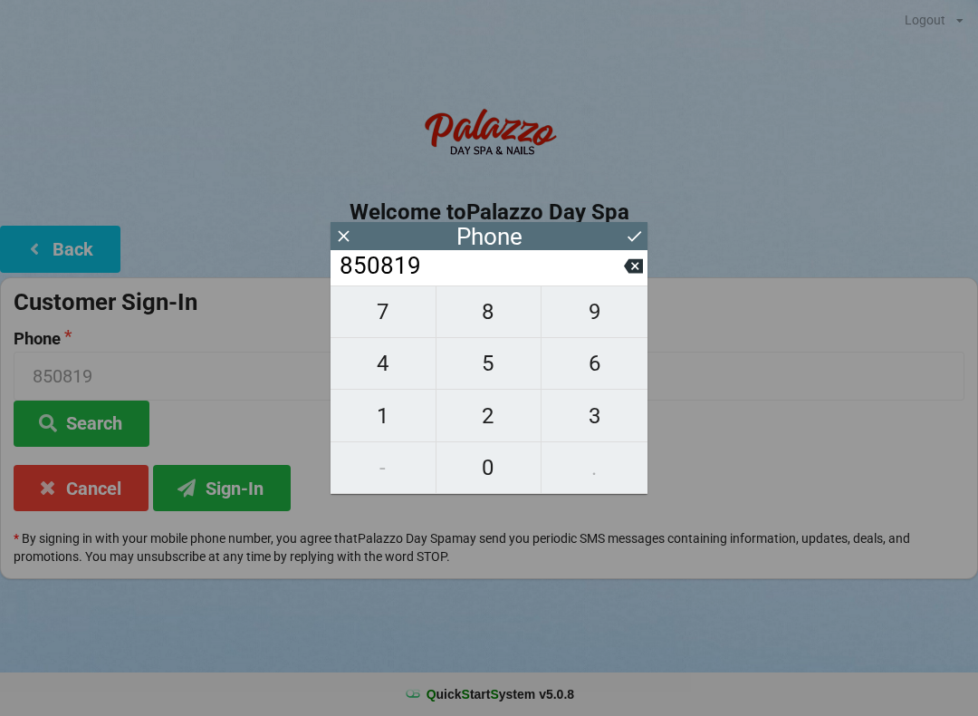
type input "8508198"
click at [491, 427] on span "2" at bounding box center [489, 416] width 105 height 38
type input "85081982"
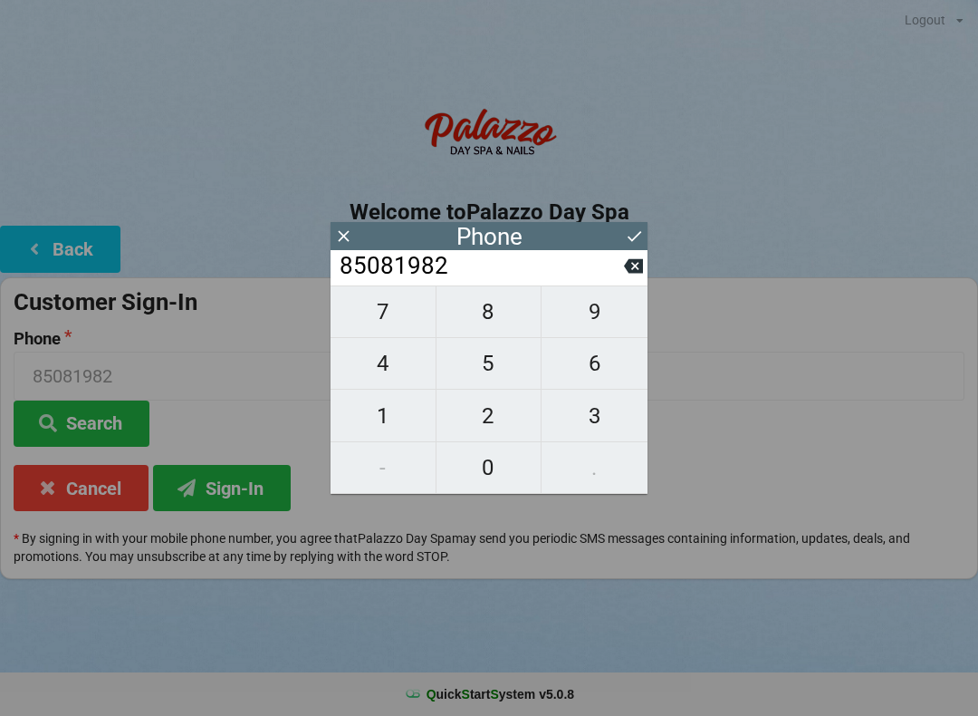
click at [394, 319] on span "7" at bounding box center [383, 312] width 105 height 38
type input "850819827"
click at [632, 273] on icon at bounding box center [633, 266] width 19 height 14
type input "85081982"
click at [621, 281] on input "85081982" at bounding box center [481, 266] width 286 height 29
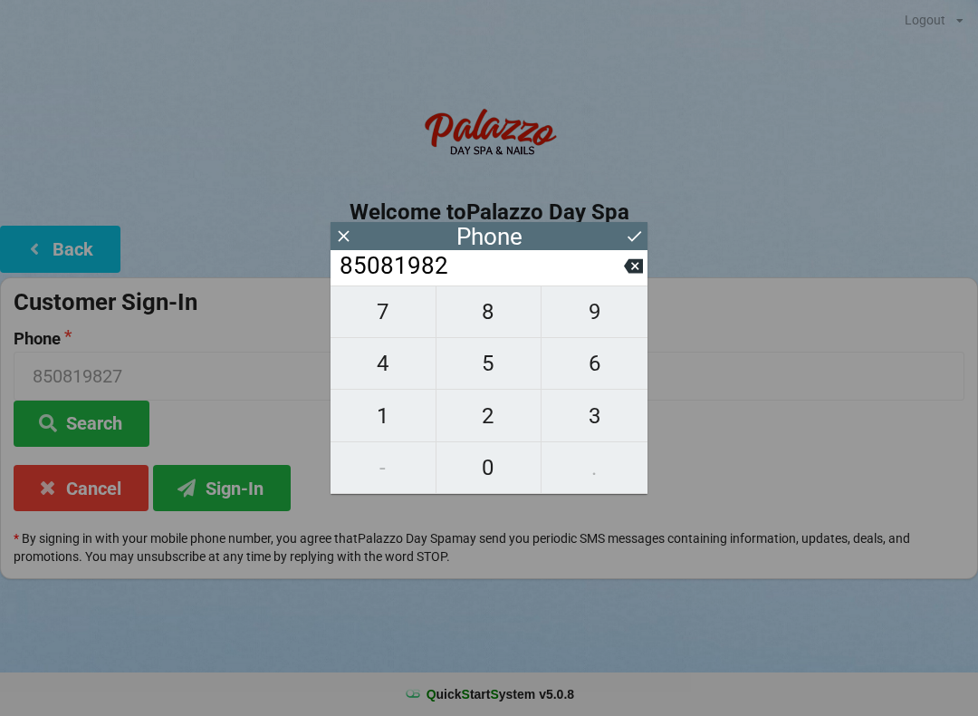
click at [600, 363] on span "6" at bounding box center [595, 363] width 106 height 38
type input "850819826"
click at [387, 322] on span "7" at bounding box center [383, 312] width 105 height 38
type input "8508198267"
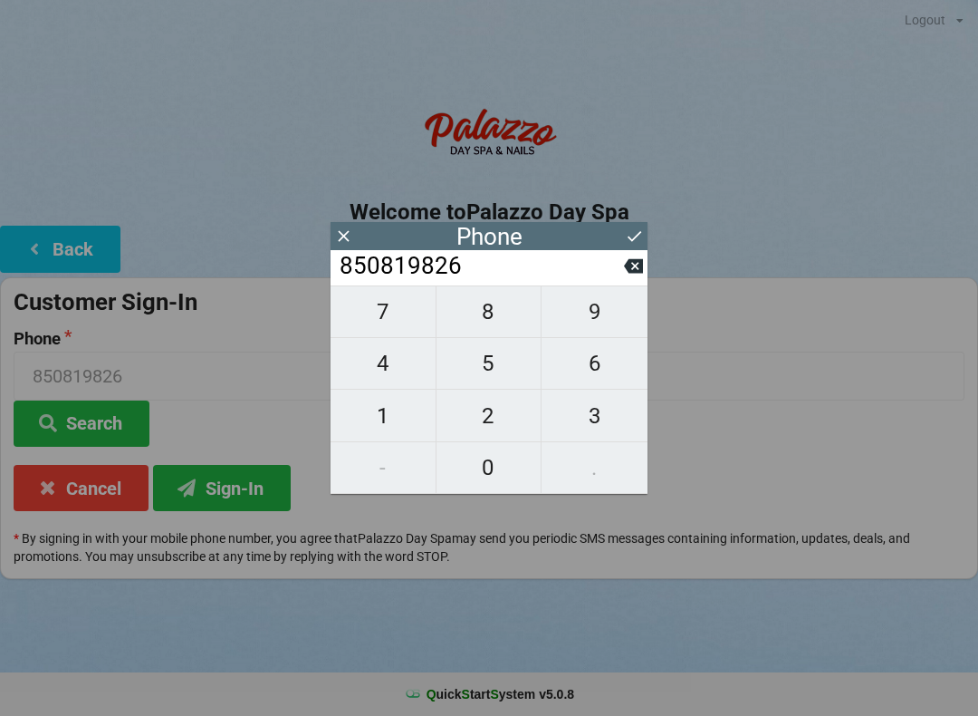
type input "8508198267"
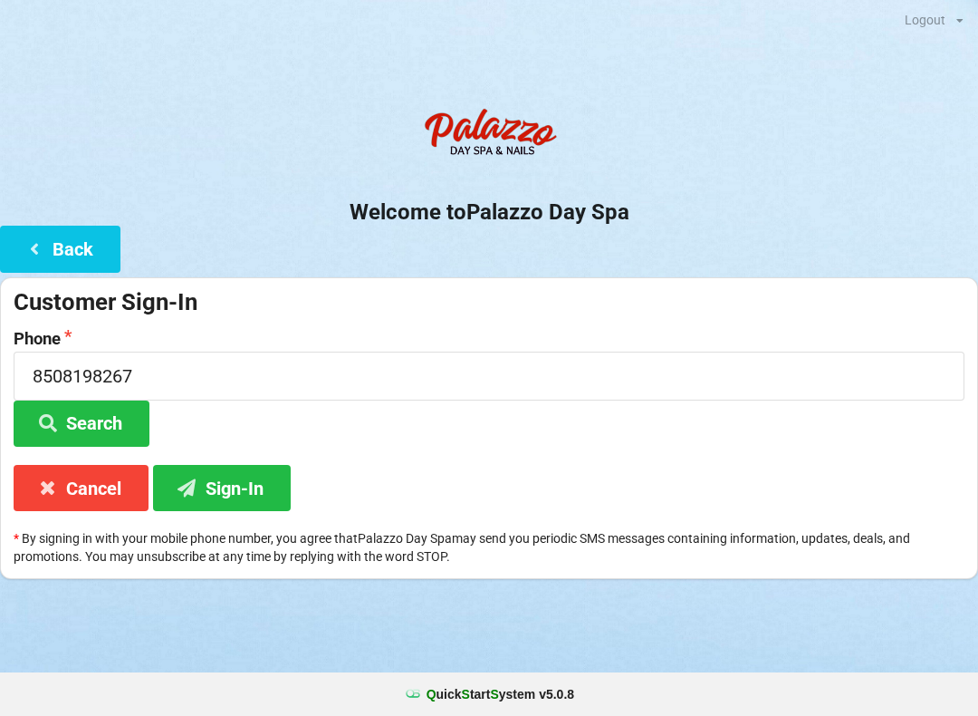
click at [237, 495] on button "Sign-In" at bounding box center [222, 488] width 138 height 46
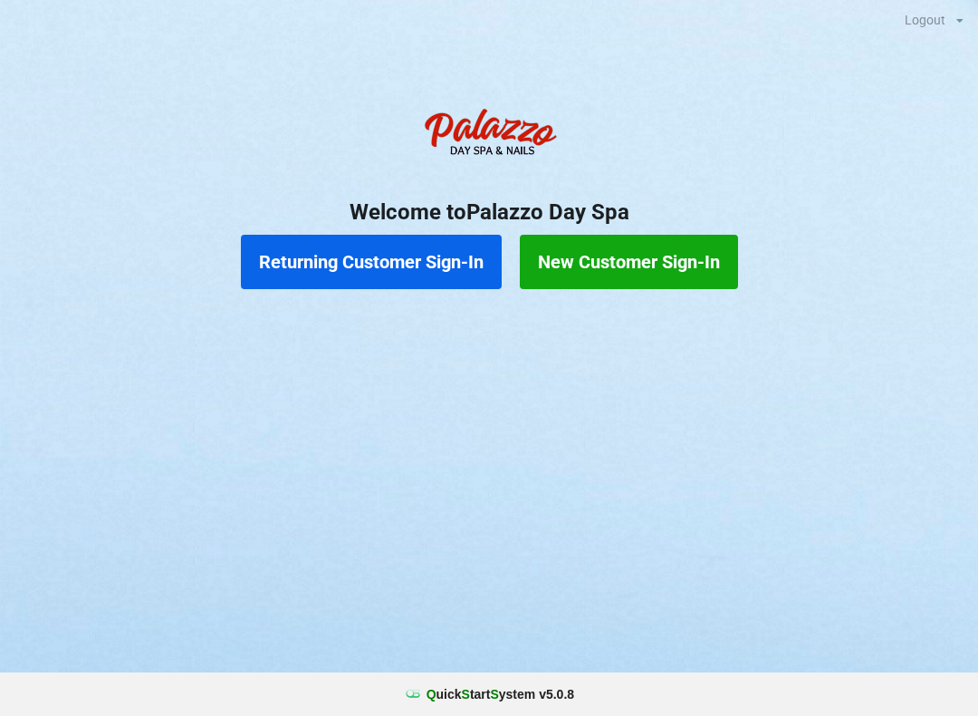
click at [677, 259] on button "New Customer Sign-In" at bounding box center [629, 262] width 218 height 54
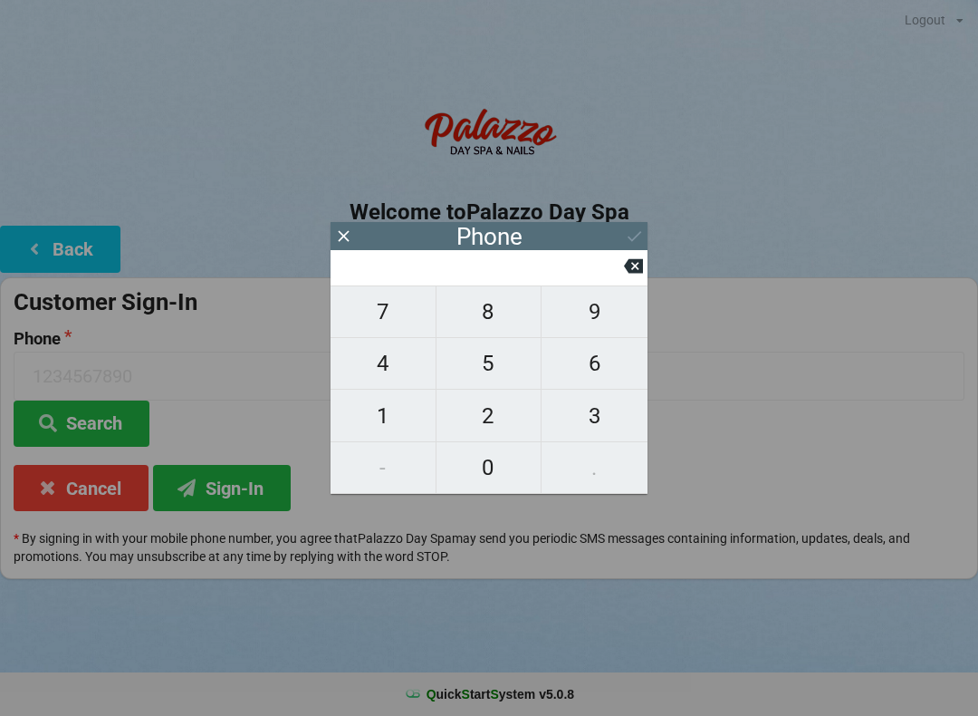
click at [497, 327] on span "8" at bounding box center [489, 312] width 105 height 38
type input "8"
click at [499, 369] on span "5" at bounding box center [489, 363] width 105 height 38
type input "85"
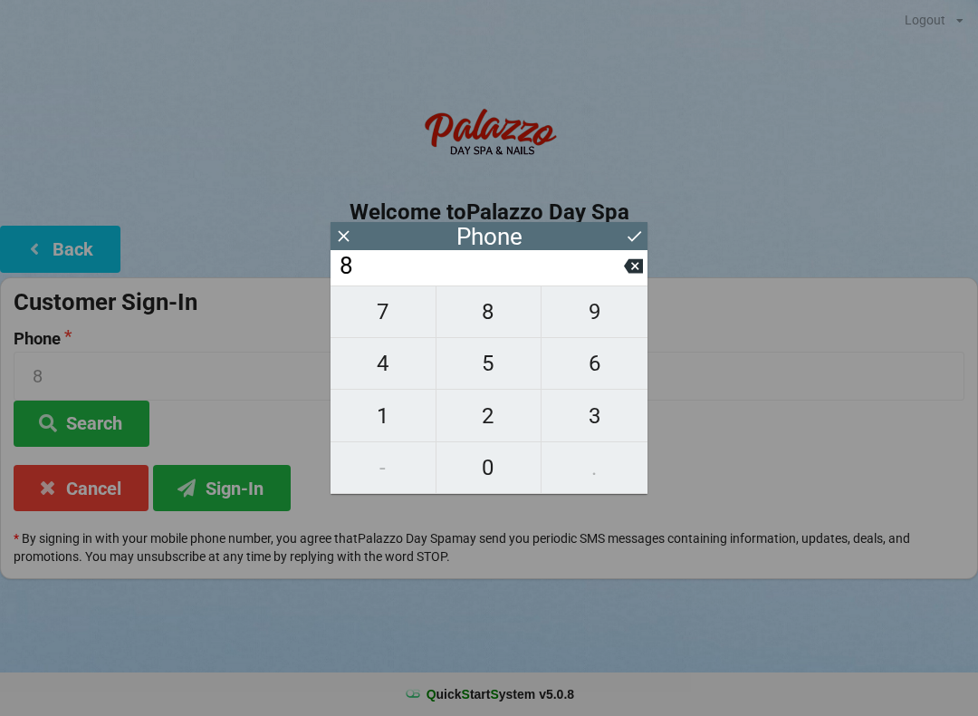
type input "85"
click at [490, 473] on span "0" at bounding box center [489, 467] width 105 height 38
type input "850"
click at [489, 310] on span "8" at bounding box center [489, 312] width 105 height 38
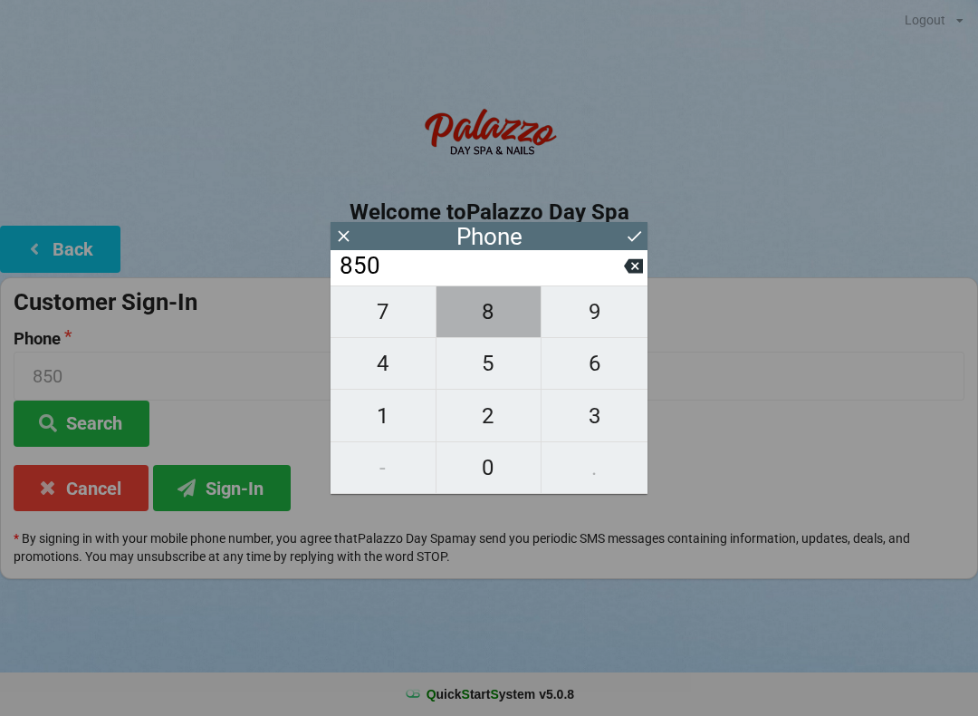
type input "8508"
click at [381, 425] on span "1" at bounding box center [383, 416] width 105 height 38
type input "85081"
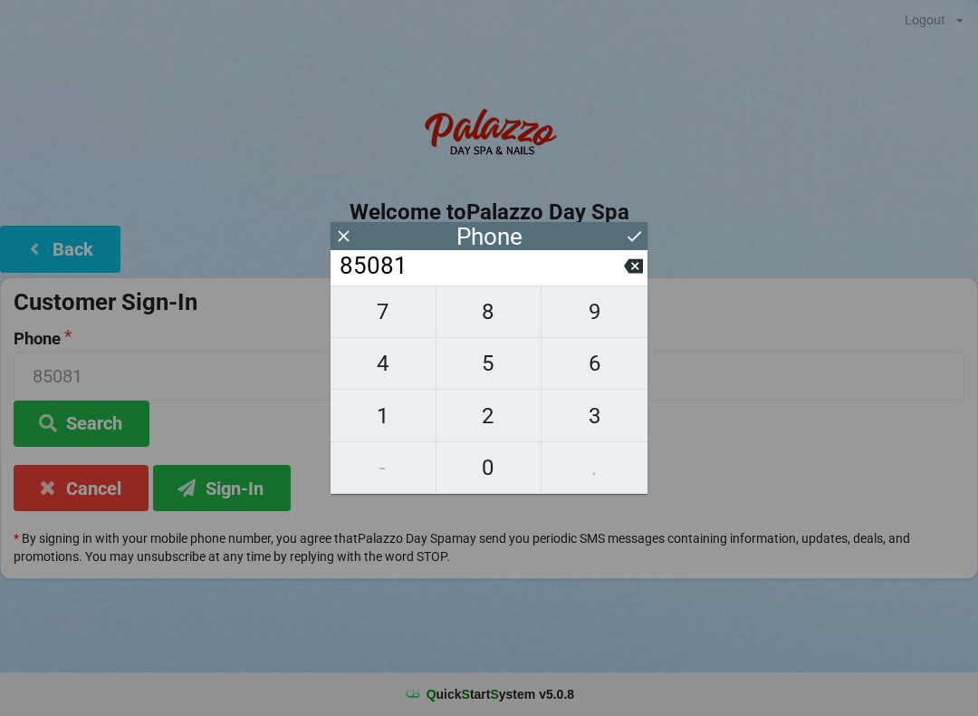
click at [600, 321] on span "9" at bounding box center [595, 312] width 106 height 38
type input "850819"
click at [497, 324] on span "8" at bounding box center [489, 312] width 105 height 38
type input "8508198"
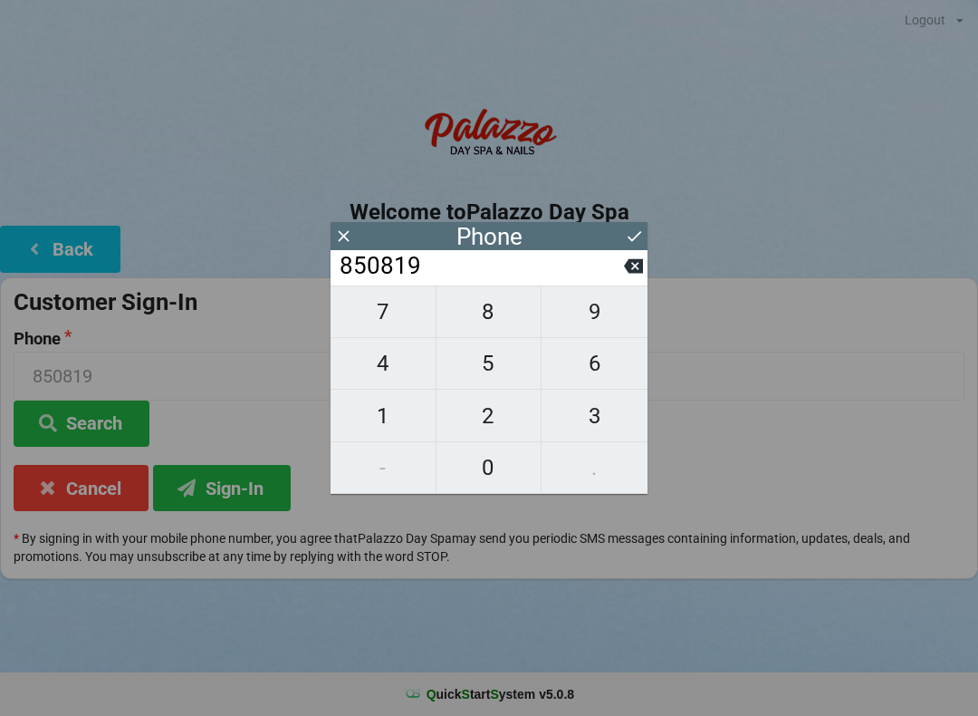
type input "8508198"
click at [495, 427] on span "2" at bounding box center [489, 416] width 105 height 38
type input "85081982"
click at [592, 373] on span "6" at bounding box center [595, 363] width 106 height 38
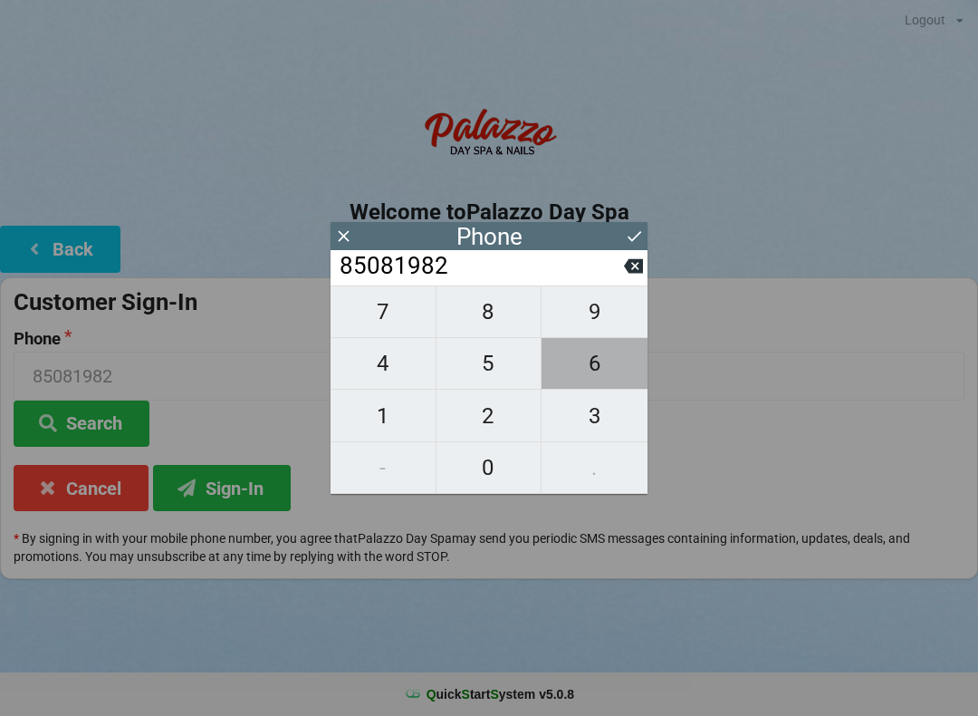
type input "850819826"
click at [383, 317] on span "7" at bounding box center [383, 312] width 105 height 38
type input "8508198267"
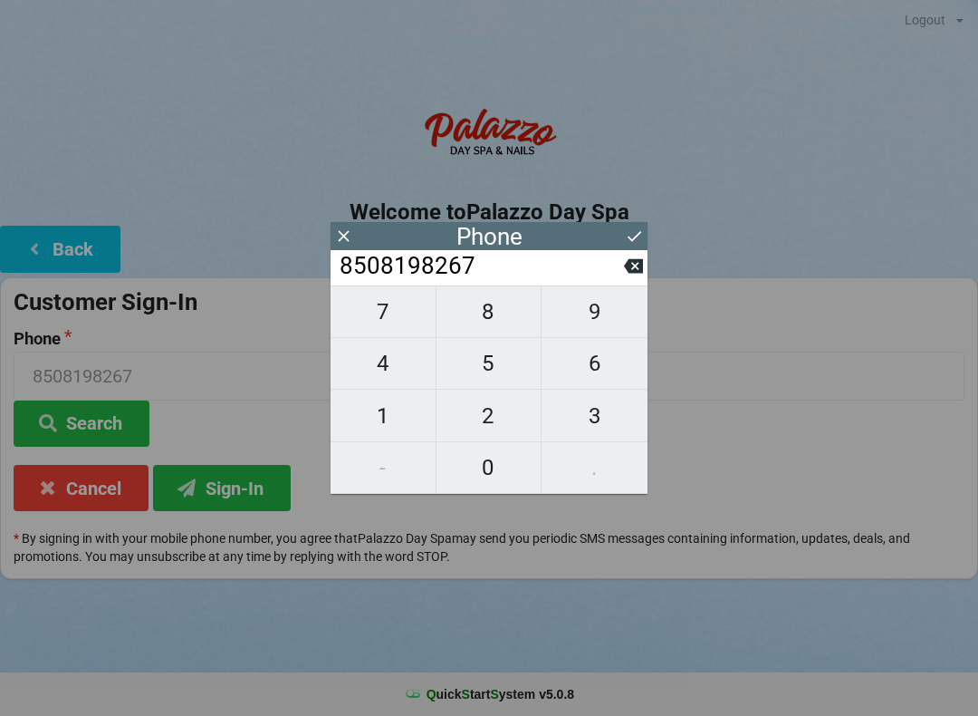
click at [634, 236] on icon at bounding box center [634, 235] width 19 height 19
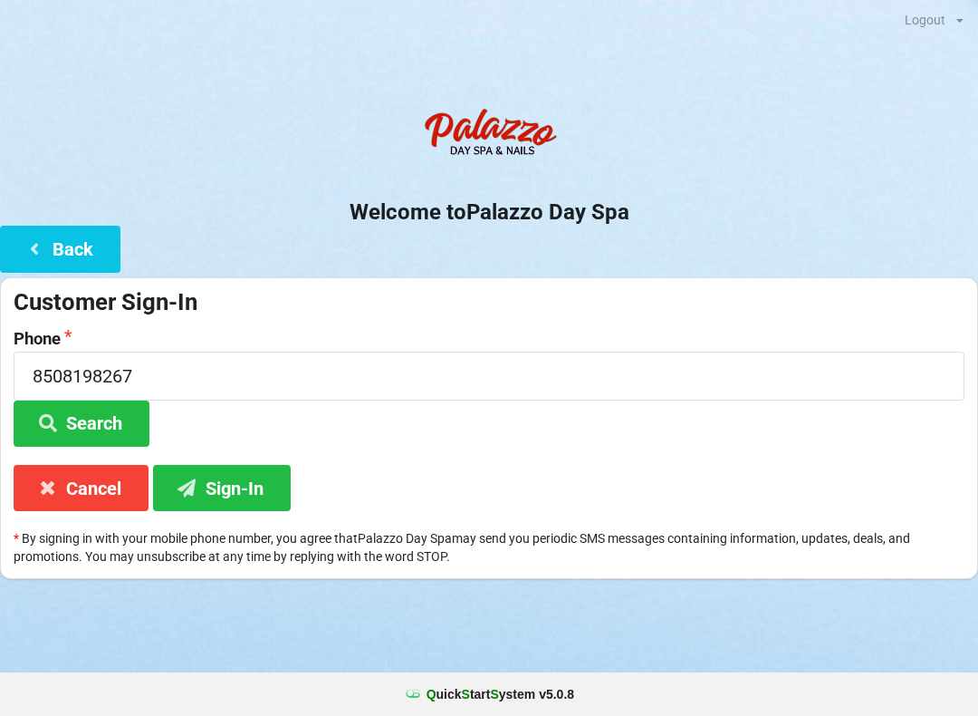
click at [101, 416] on button "Search" at bounding box center [82, 423] width 136 height 46
click at [246, 484] on button "Sign-In" at bounding box center [222, 488] width 138 height 46
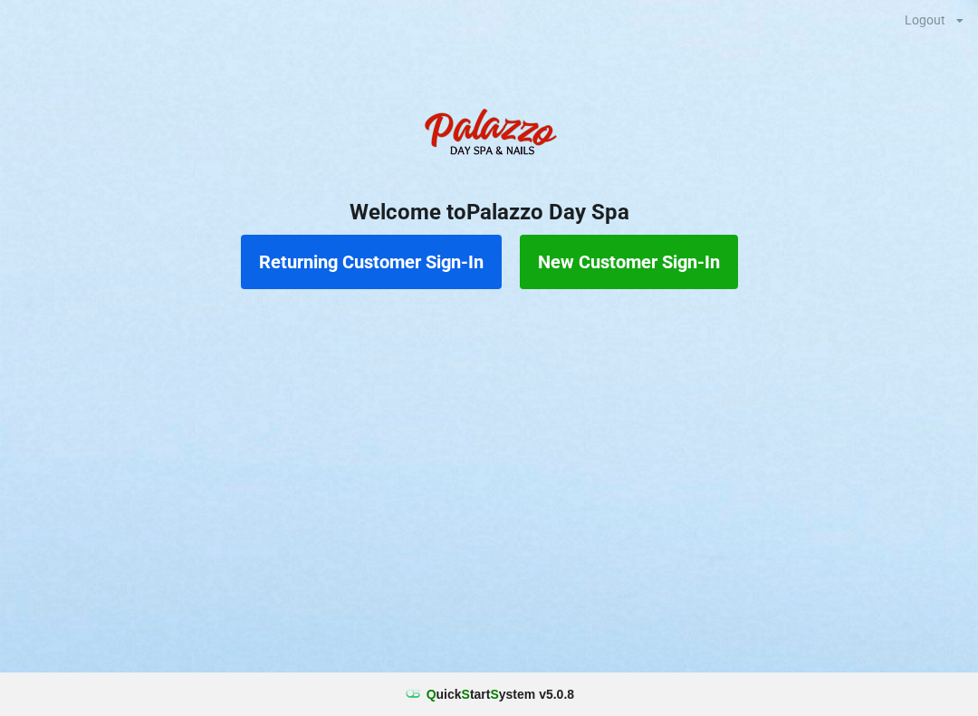
click at [685, 259] on button "New Customer Sign-In" at bounding box center [629, 262] width 218 height 54
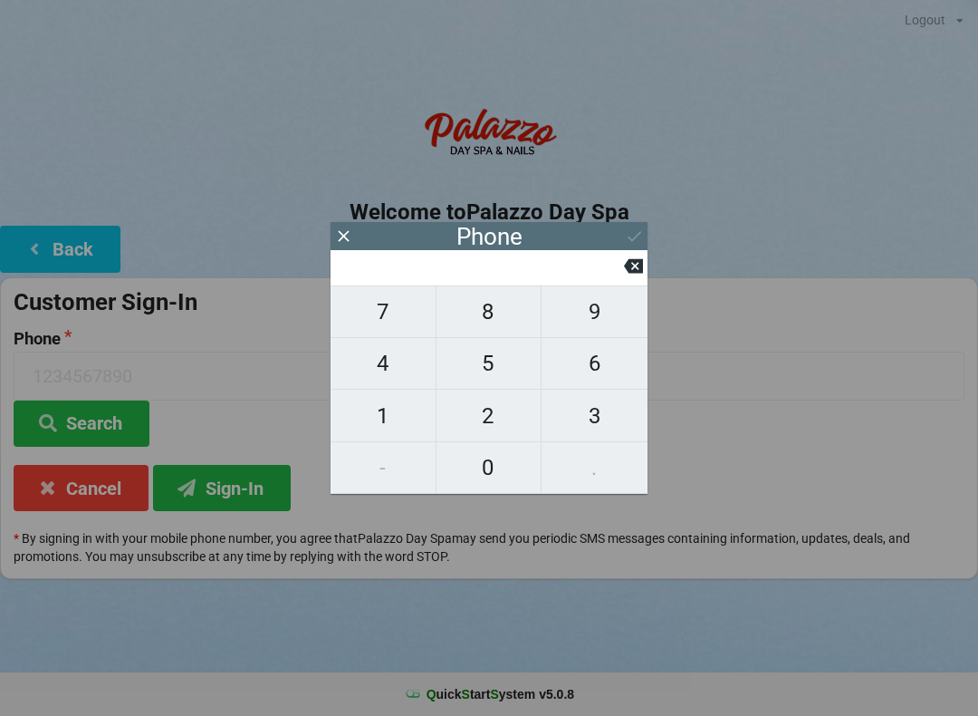
click at [351, 229] on icon at bounding box center [343, 235] width 19 height 19
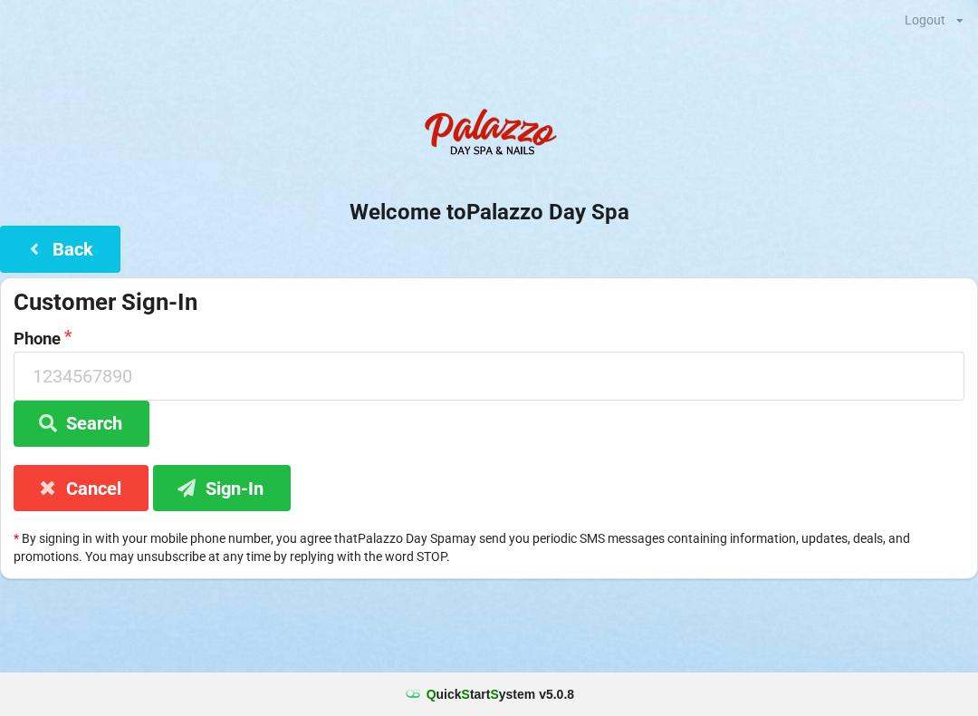
click at [36, 265] on button "Back" at bounding box center [60, 249] width 120 height 46
